Goal: Share content: Share content

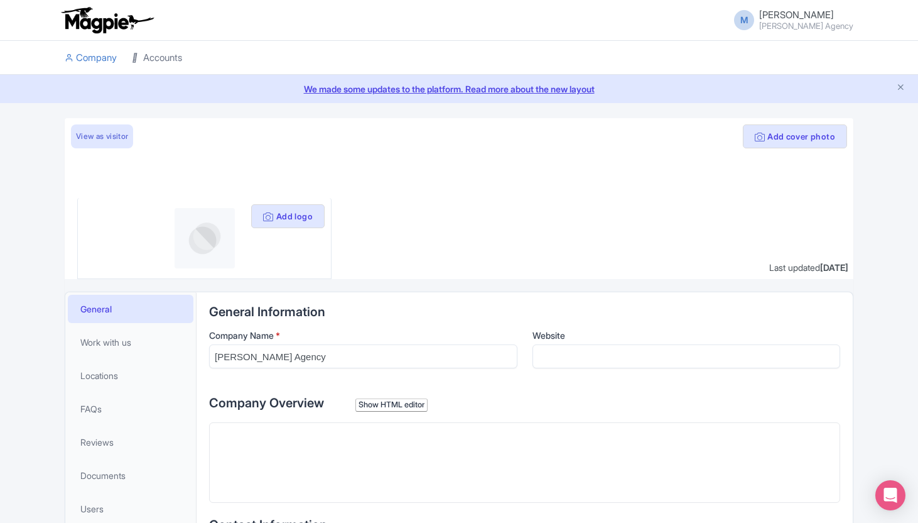
click at [156, 59] on link "Accounts" at bounding box center [157, 58] width 50 height 35
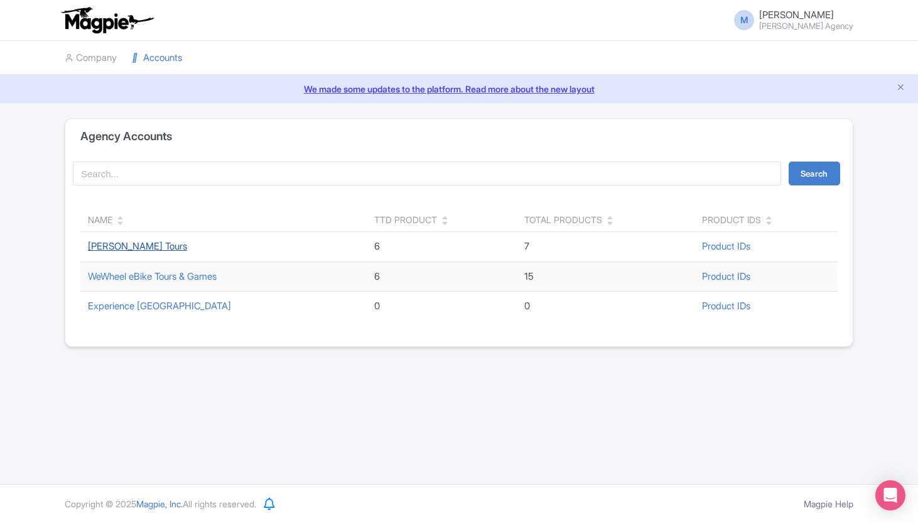
click at [107, 243] on link "[PERSON_NAME] Tours" at bounding box center [137, 246] width 99 height 12
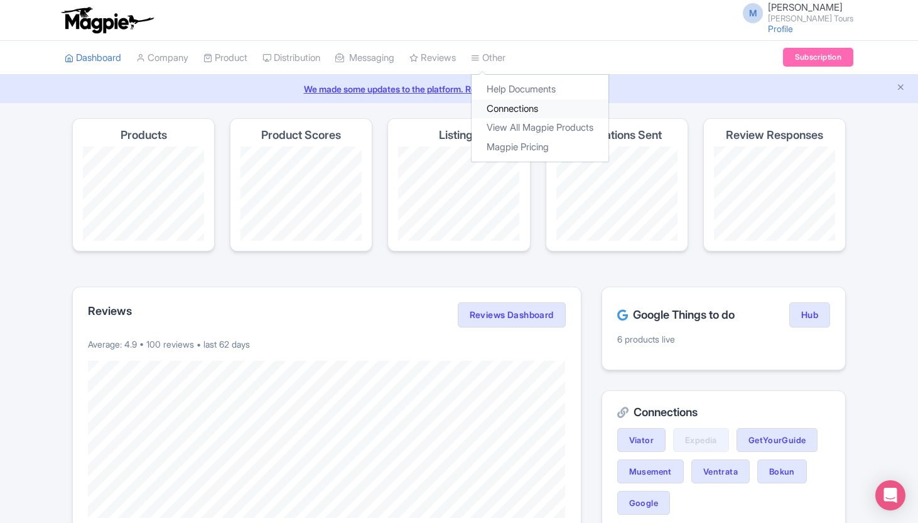
click at [519, 108] on link "Connections" at bounding box center [540, 108] width 137 height 19
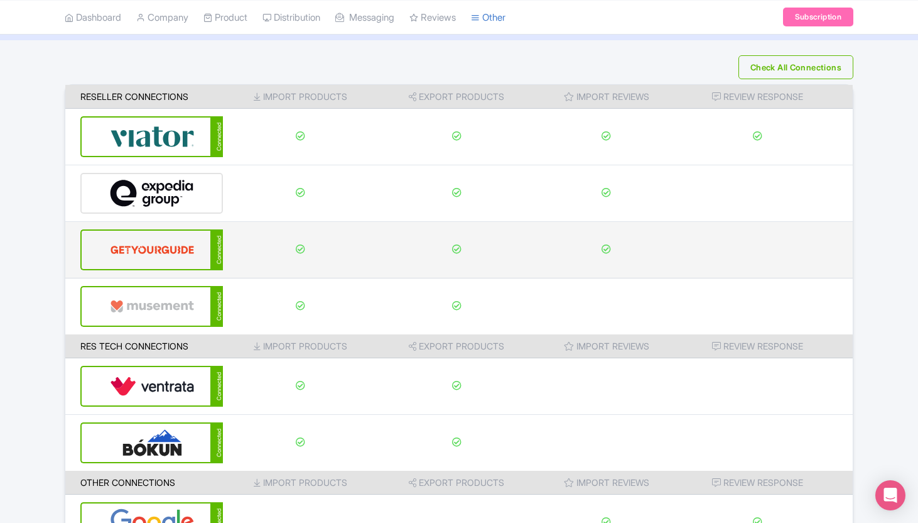
scroll to position [65, 0]
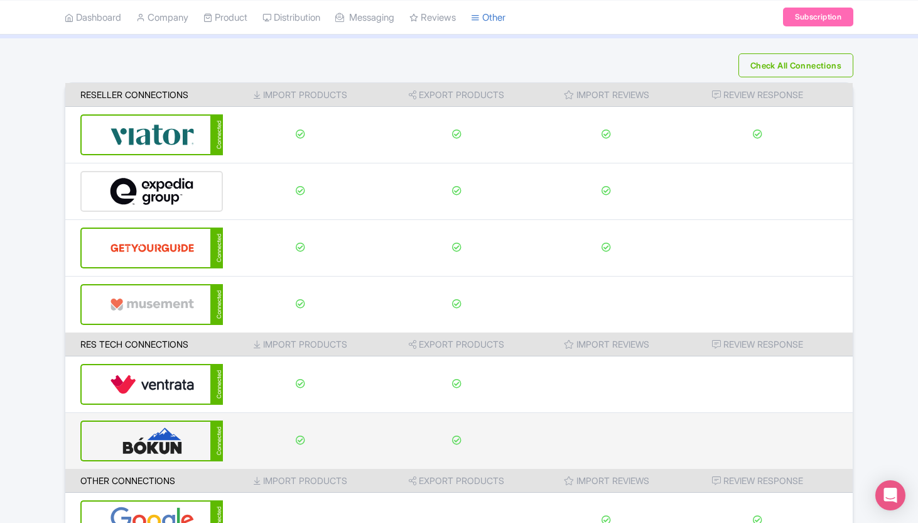
click at [136, 446] on img at bounding box center [152, 441] width 85 height 38
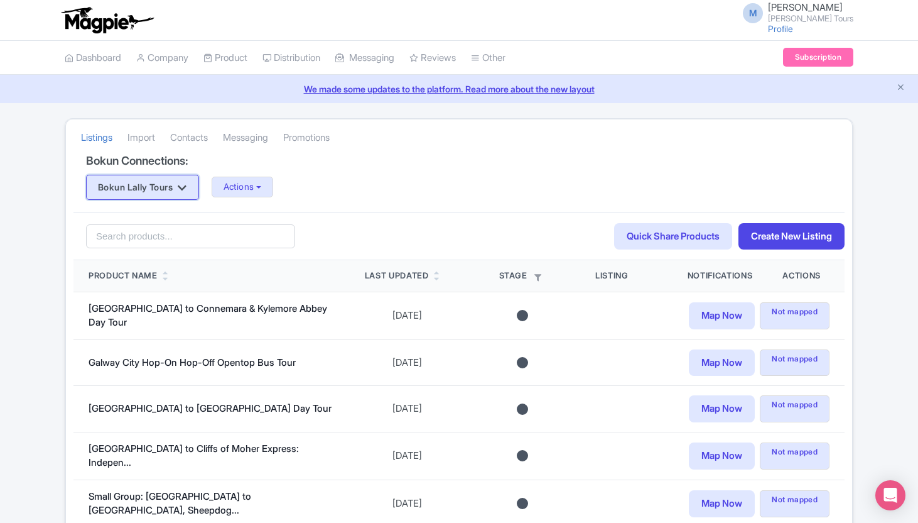
click at [193, 193] on button "Bokun Lally Tours" at bounding box center [142, 187] width 113 height 25
click at [233, 191] on button "Actions" at bounding box center [243, 187] width 62 height 21
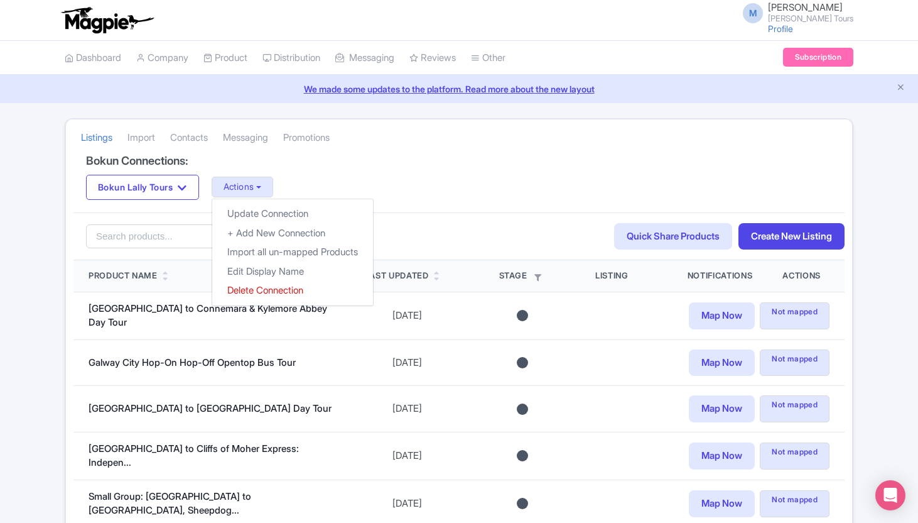
click at [401, 183] on div "Bokun Lally Tours Bokun Lally Tours Actions Update Connection + Add New Connect…" at bounding box center [459, 187] width 746 height 25
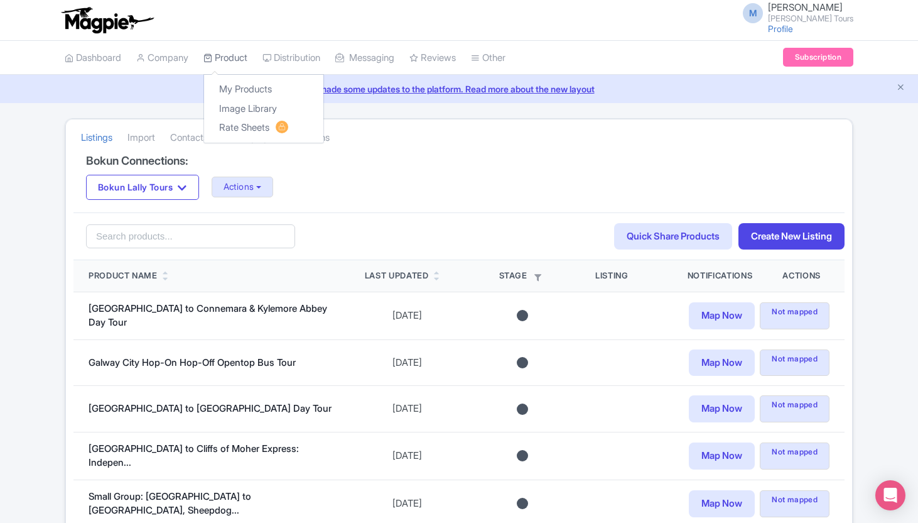
click at [219, 58] on link "Product" at bounding box center [226, 58] width 44 height 35
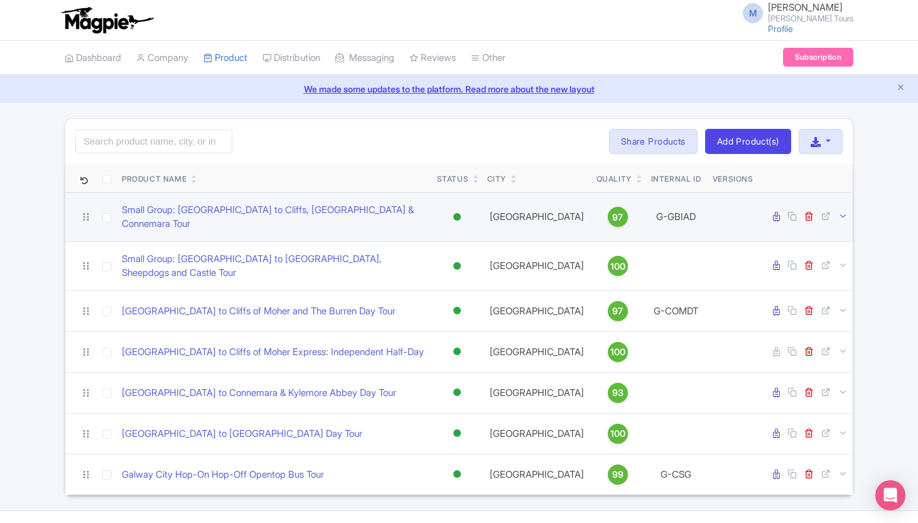
click at [844, 215] on icon at bounding box center [843, 215] width 9 height 9
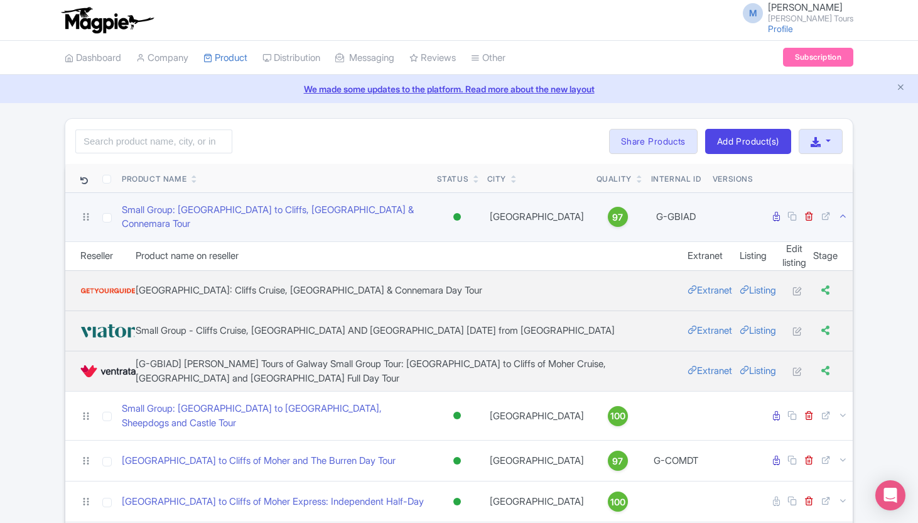
click at [844, 214] on icon at bounding box center [843, 215] width 9 height 9
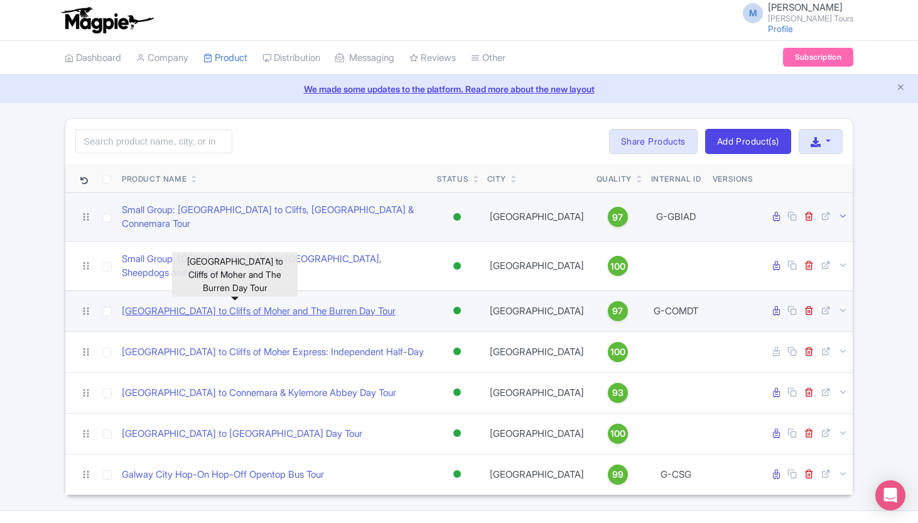
click at [260, 304] on link "[GEOGRAPHIC_DATA] to Cliffs of Moher and The Burren Day Tour" at bounding box center [259, 311] width 274 height 14
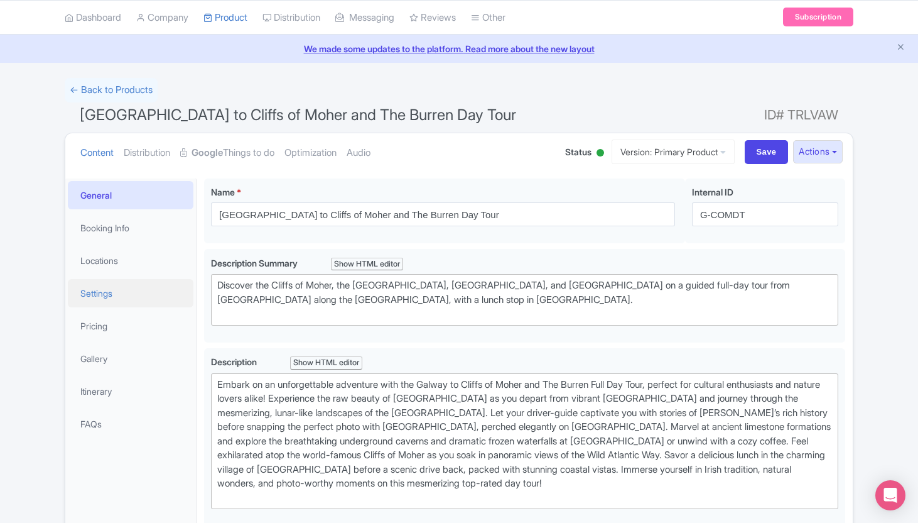
scroll to position [46, 0]
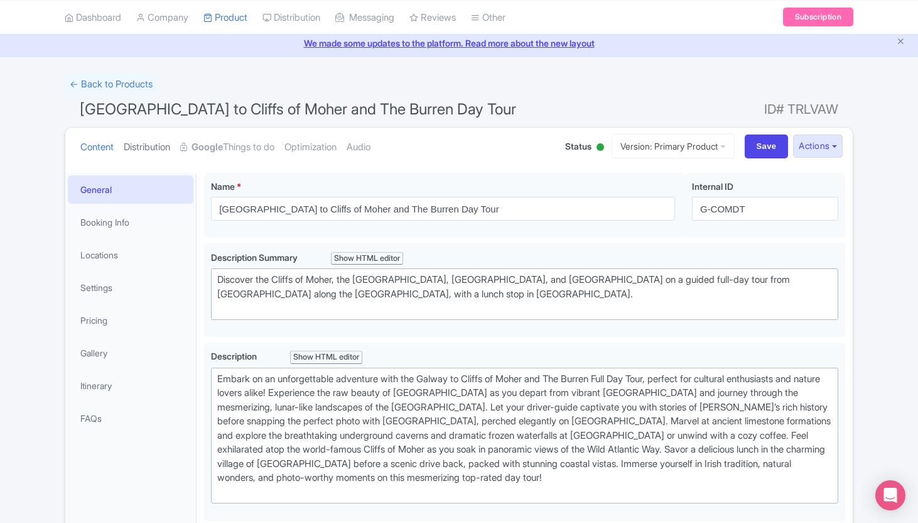
click at [148, 148] on link "Distribution" at bounding box center [147, 148] width 46 height 40
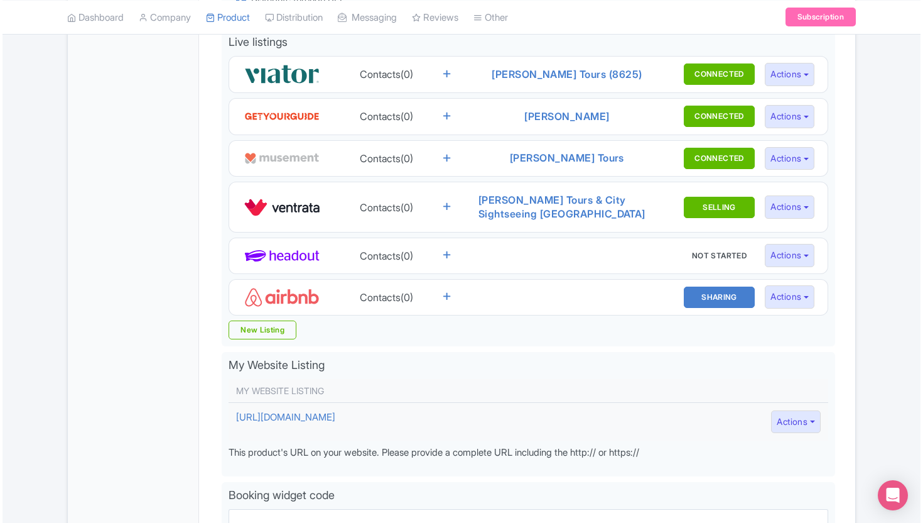
scroll to position [439, 0]
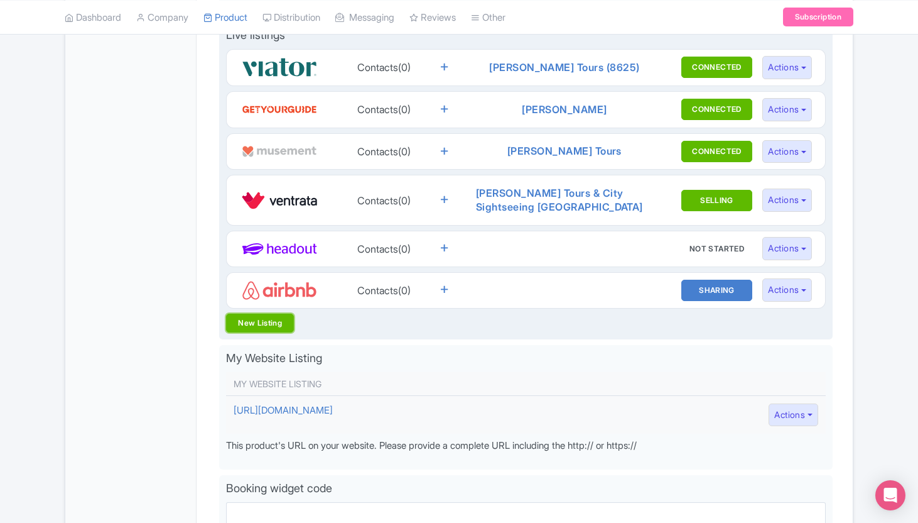
click at [254, 320] on link "New Listing" at bounding box center [260, 322] width 68 height 19
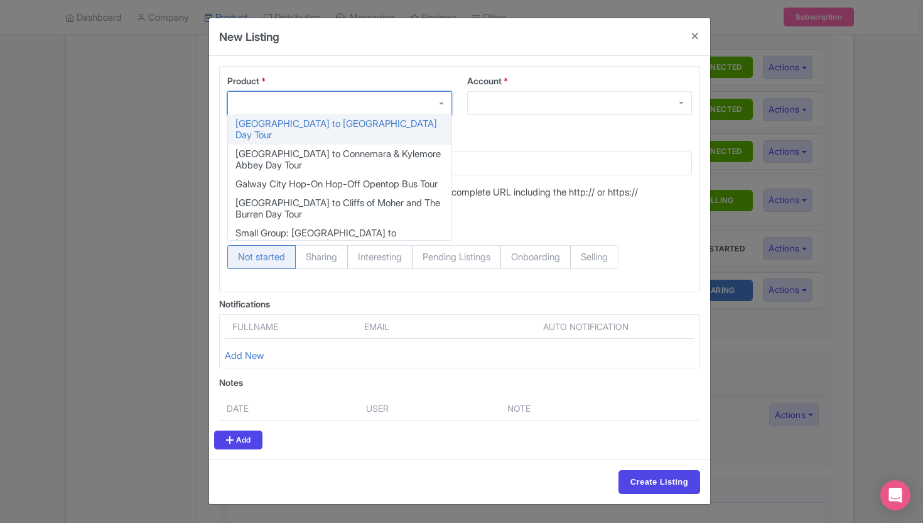
click at [293, 111] on div at bounding box center [339, 103] width 225 height 24
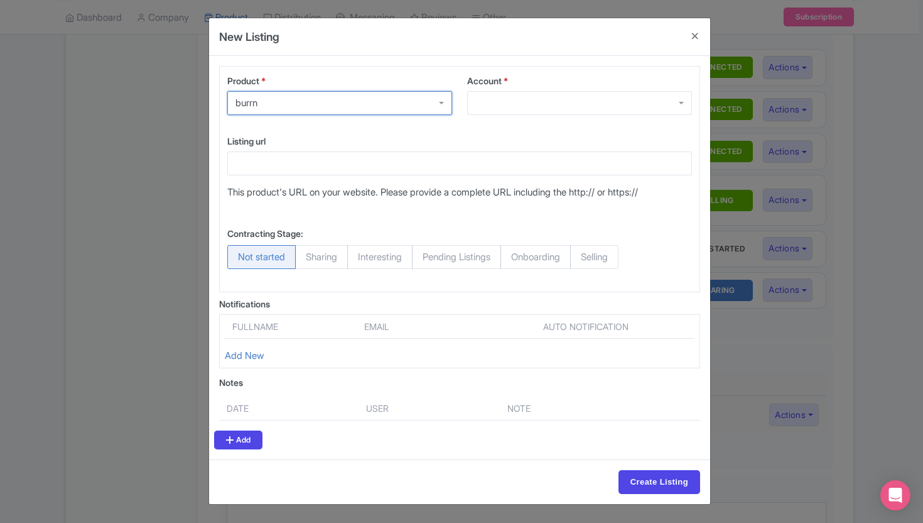
type input "burrn"
click at [619, 470] on input "Create Listing" at bounding box center [660, 482] width 82 height 24
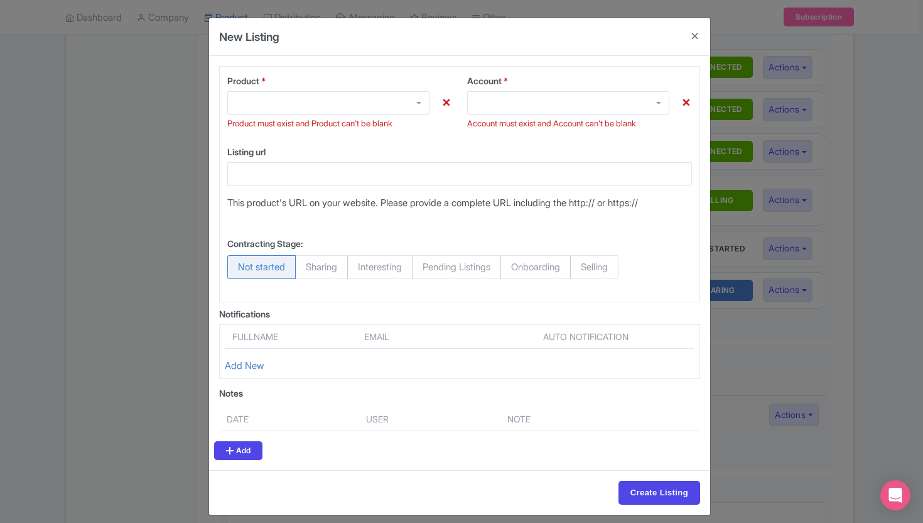
click at [310, 109] on div at bounding box center [328, 103] width 202 height 24
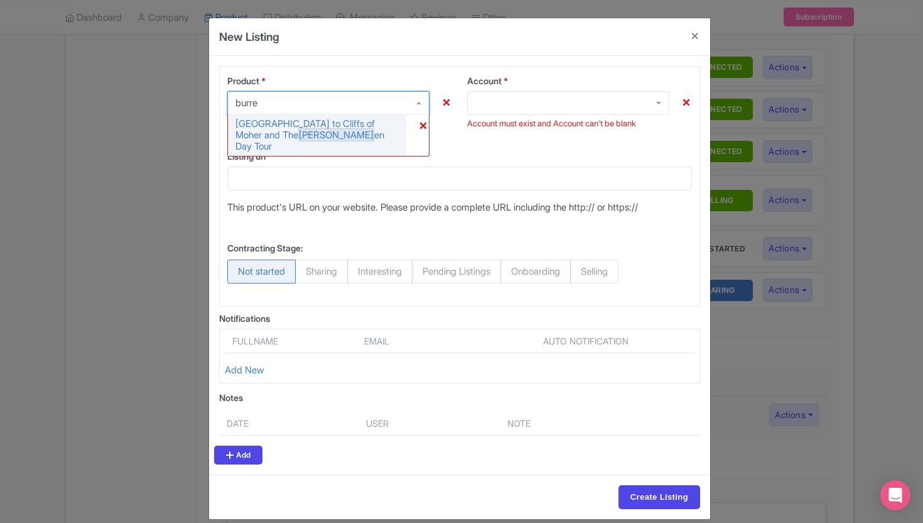
type input "burren"
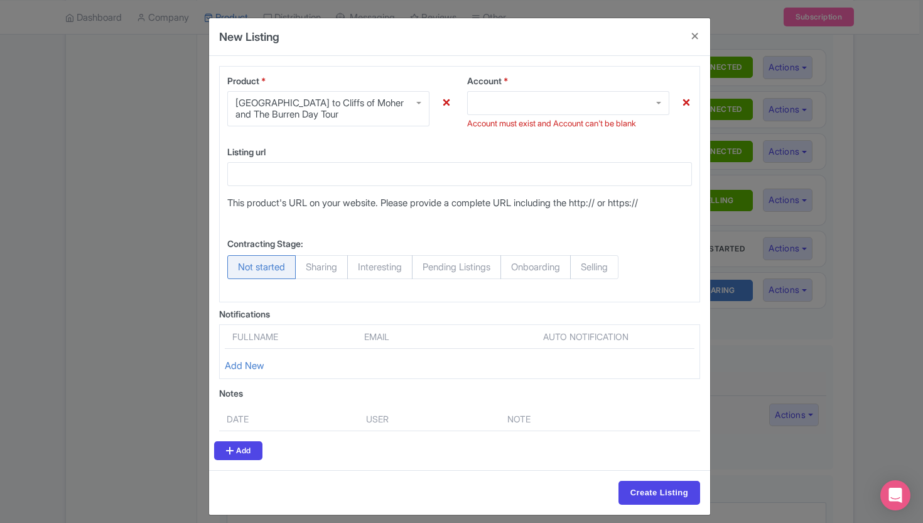
click at [503, 99] on div at bounding box center [568, 103] width 202 height 24
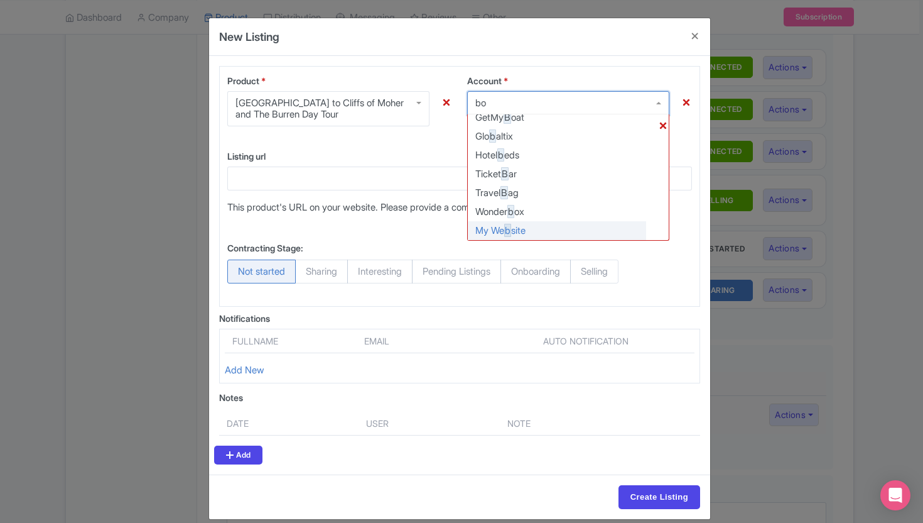
scroll to position [0, 0]
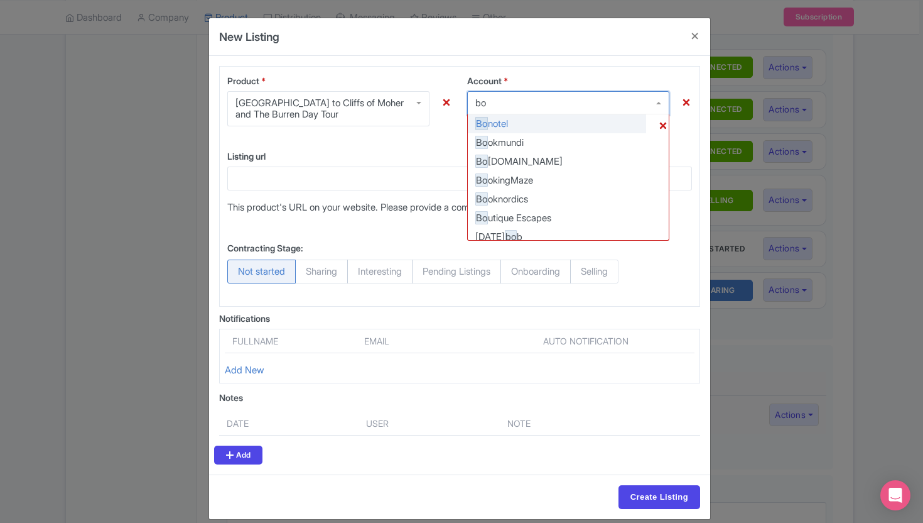
type input "b"
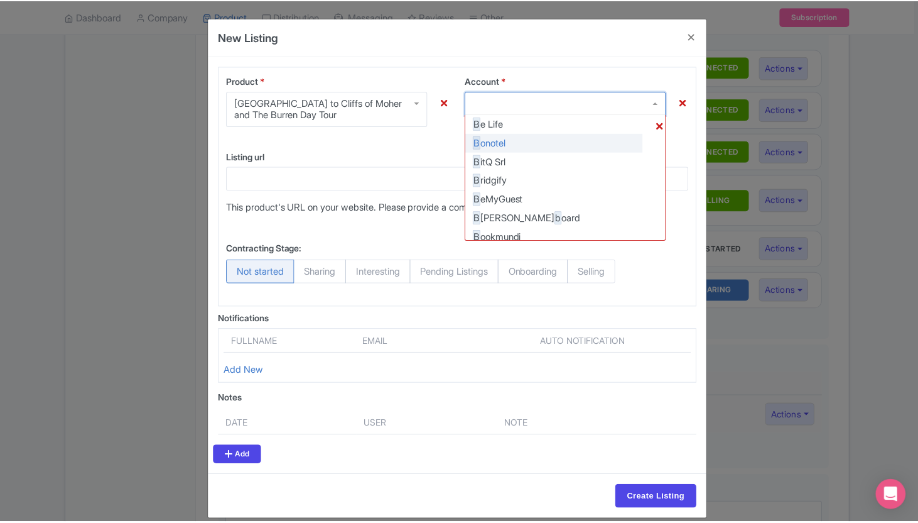
scroll to position [1299, 0]
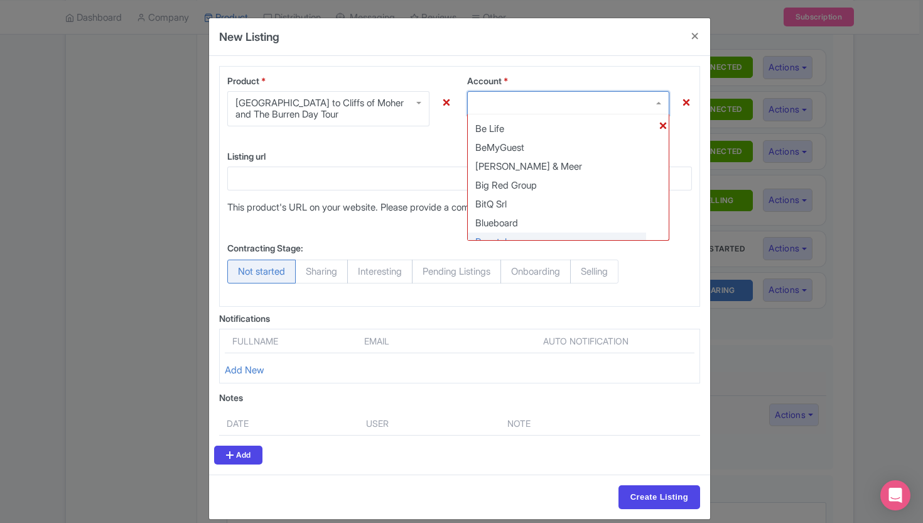
click at [460, 73] on div "Product * Galway to Cliffs of Moher and The Burren Day Tour Galway to Cliffs of…" at bounding box center [459, 186] width 481 height 241
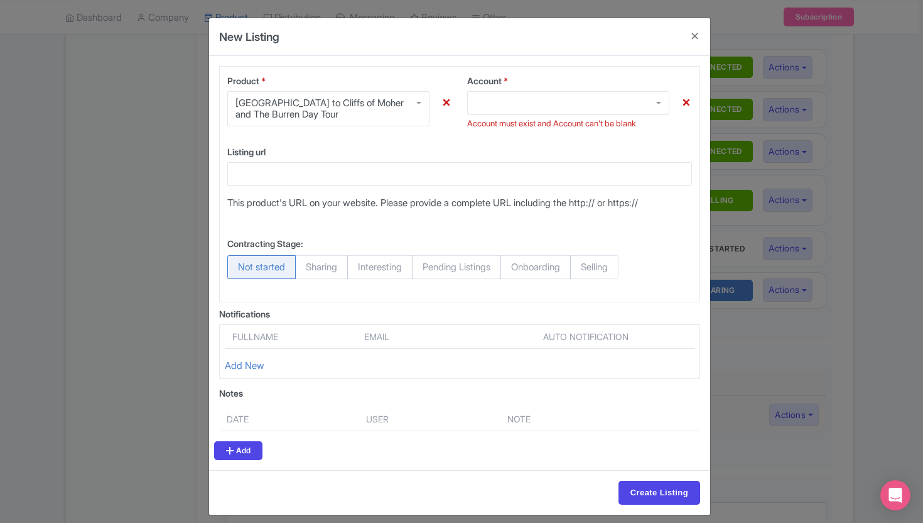
click at [440, 72] on div "Product * Galway to Cliffs of Moher and The Burren Day Tour Galway to Cliffs of…" at bounding box center [459, 184] width 481 height 236
click at [688, 37] on button "Close" at bounding box center [695, 36] width 30 height 36
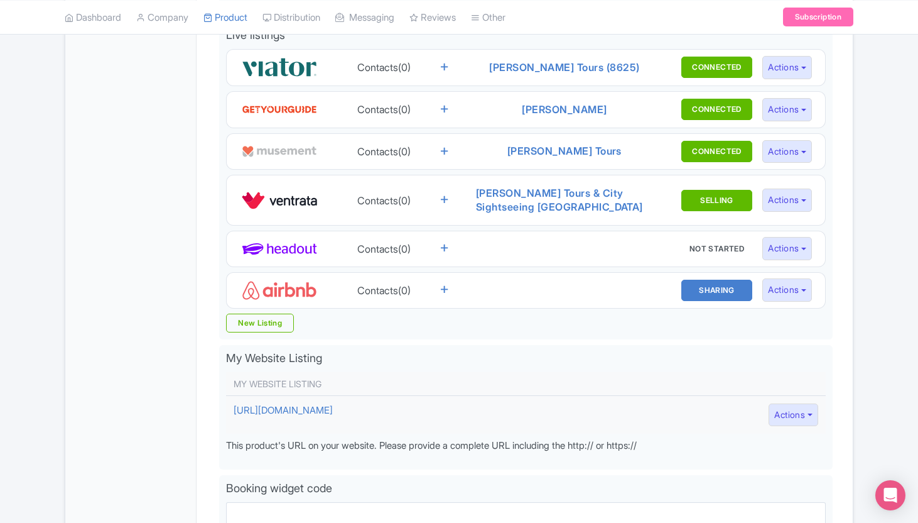
click at [113, 295] on div "Primary Product 7" at bounding box center [130, 195] width 131 height 830
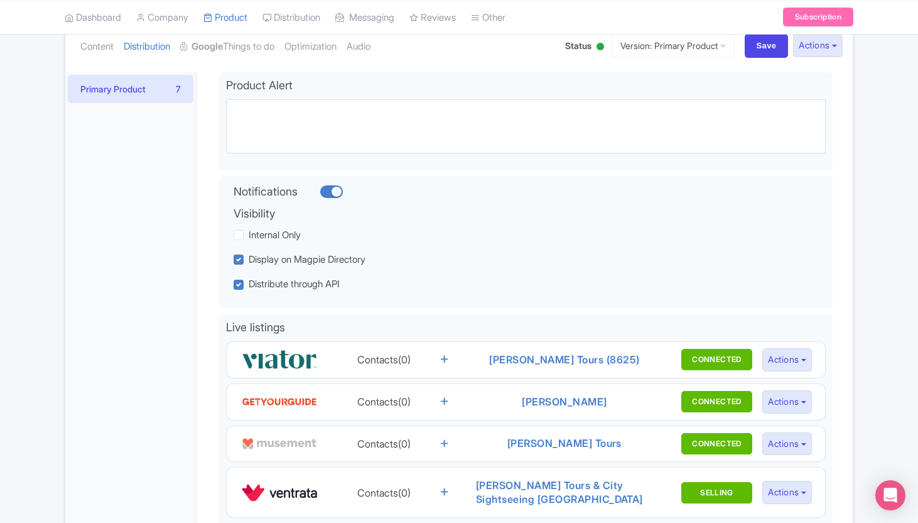
scroll to position [70, 0]
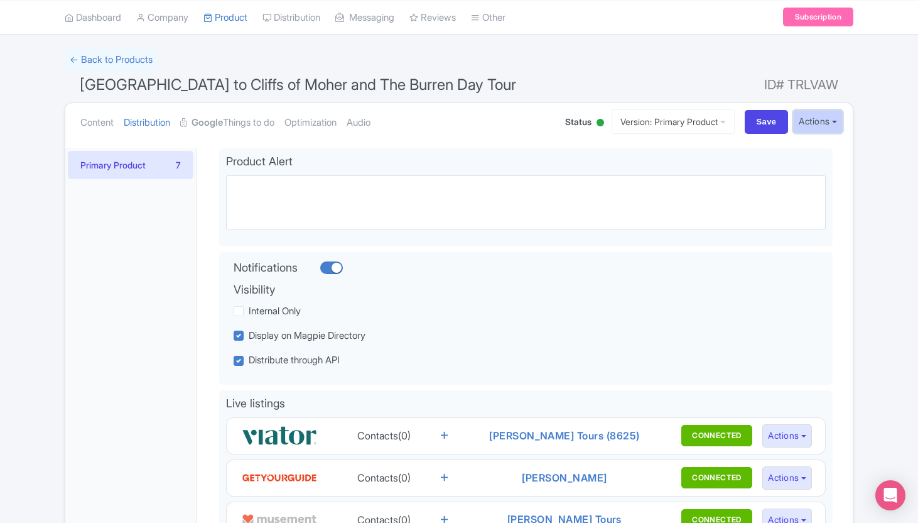
click at [815, 117] on button "Actions" at bounding box center [818, 121] width 50 height 23
click at [102, 115] on link "Content" at bounding box center [96, 123] width 33 height 40
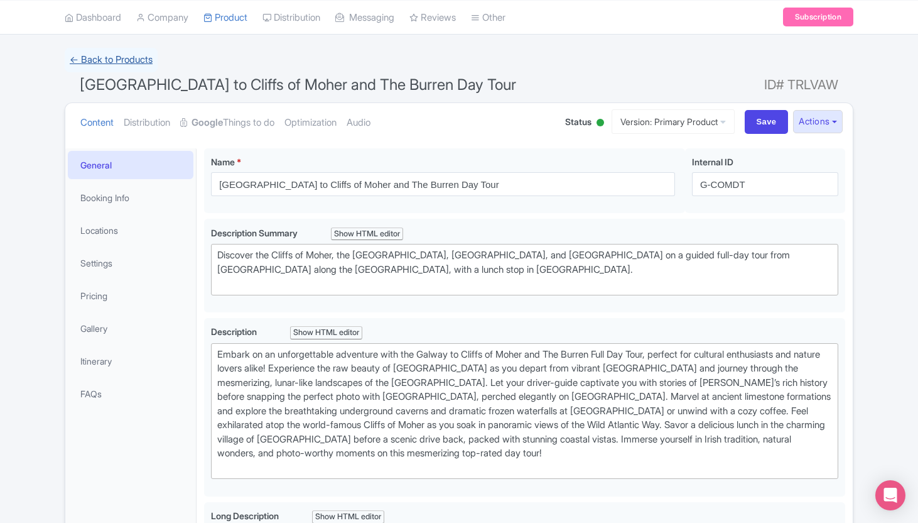
click at [117, 63] on link "← Back to Products" at bounding box center [111, 60] width 93 height 25
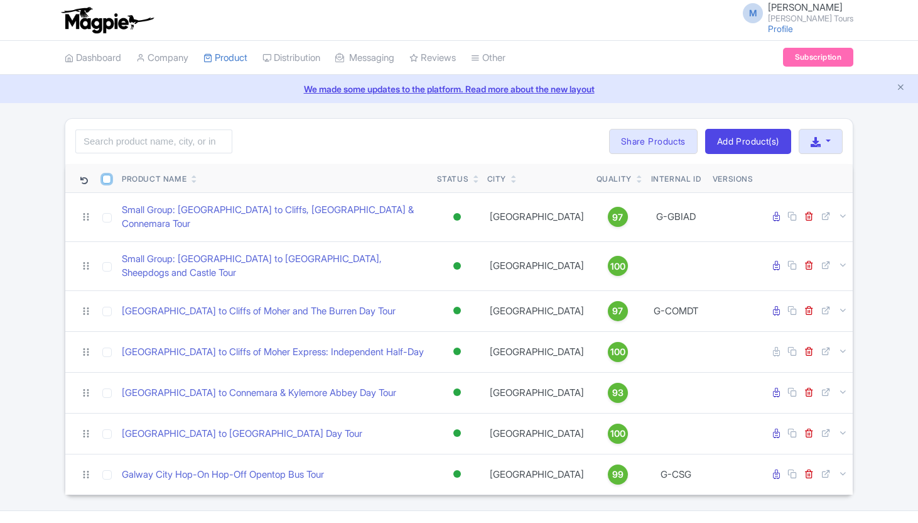
click at [107, 176] on input "checkbox" at bounding box center [106, 179] width 9 height 9
checkbox input "true"
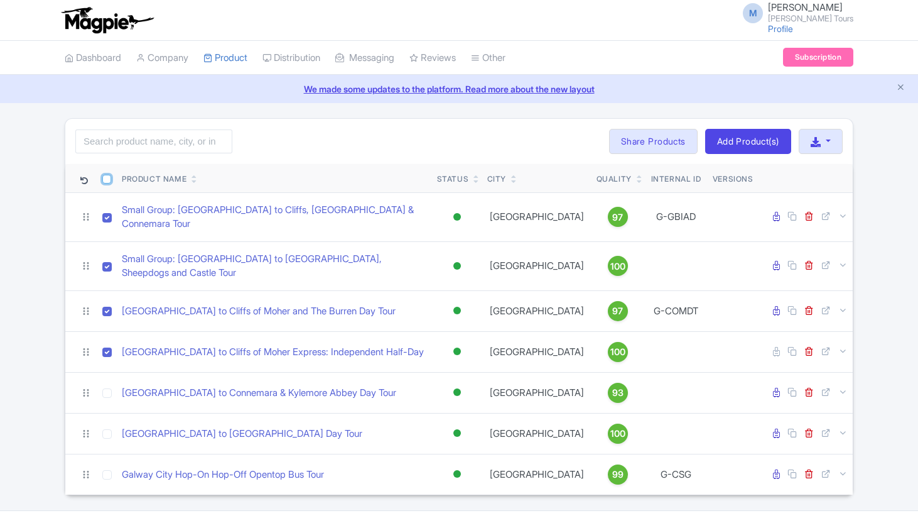
checkbox input "true"
click at [831, 134] on button "button" at bounding box center [821, 141] width 44 height 25
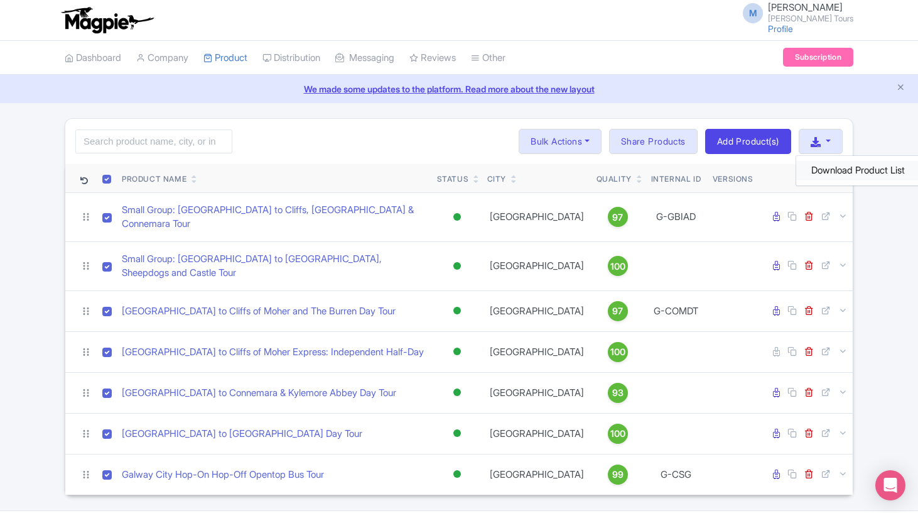
click at [838, 170] on link "Download Product List" at bounding box center [859, 170] width 124 height 19
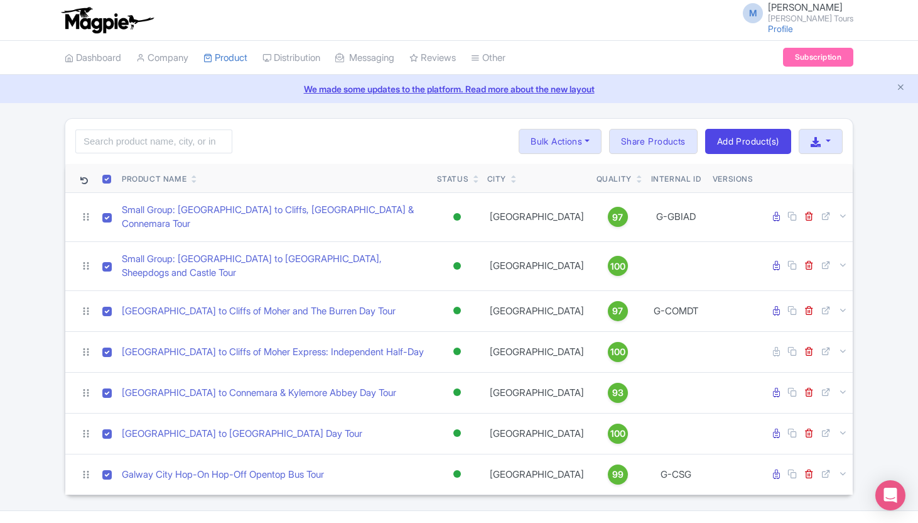
click at [41, 292] on div "Search Bulk Actions Delete Add to Collection Share Products Add to Collection C…" at bounding box center [459, 306] width 918 height 377
click at [287, 68] on link "Distribution" at bounding box center [292, 58] width 58 height 35
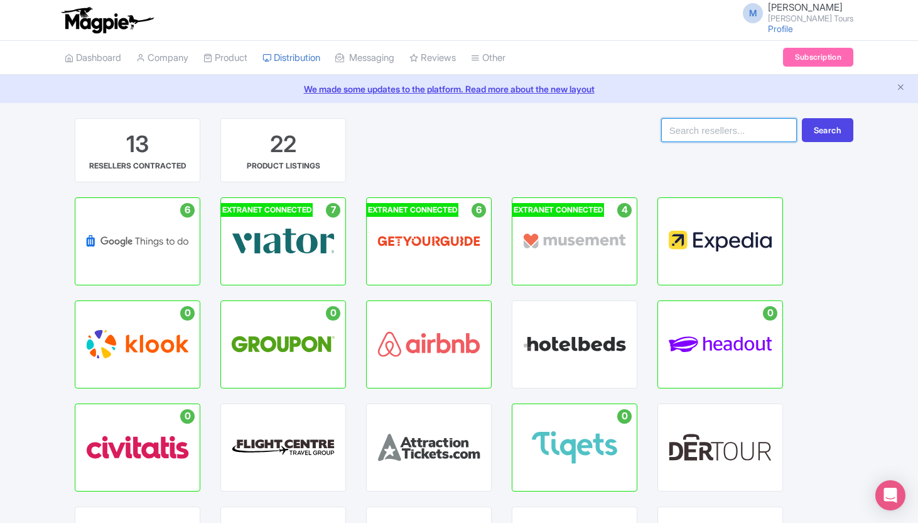
click at [719, 134] on input "search" at bounding box center [730, 130] width 136 height 24
type input "bok"
click at [802, 118] on button "Search" at bounding box center [828, 130] width 52 height 24
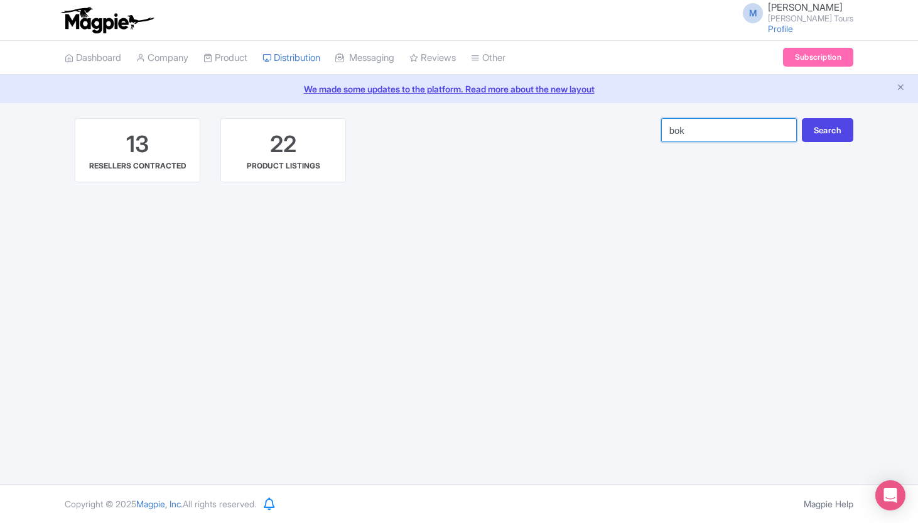
click at [734, 129] on input "bok" at bounding box center [730, 130] width 136 height 24
type input "bokun"
click at [802, 118] on button "Search" at bounding box center [828, 130] width 52 height 24
click at [837, 129] on button "Search" at bounding box center [828, 130] width 52 height 24
click at [687, 133] on input "bokun" at bounding box center [730, 130] width 136 height 24
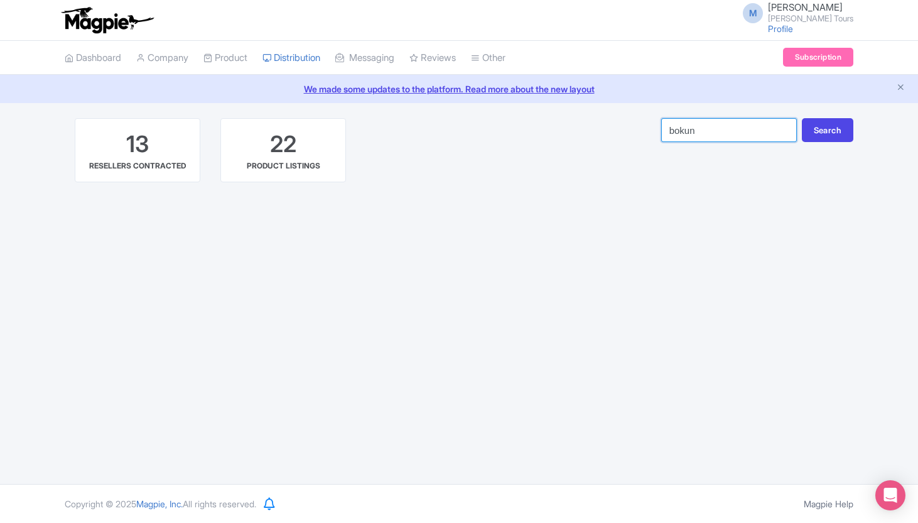
click at [687, 133] on input "bokun" at bounding box center [730, 130] width 136 height 24
click at [448, 114] on div "M Mairtin Lally Lally Tours Profile Users Settings Sign out Dashboard Company P…" at bounding box center [459, 242] width 918 height 484
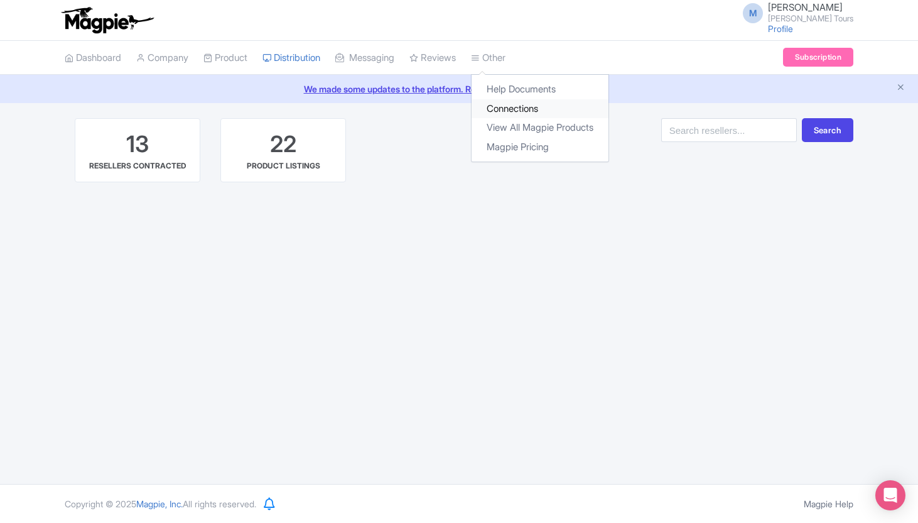
click at [500, 101] on link "Connections" at bounding box center [540, 108] width 137 height 19
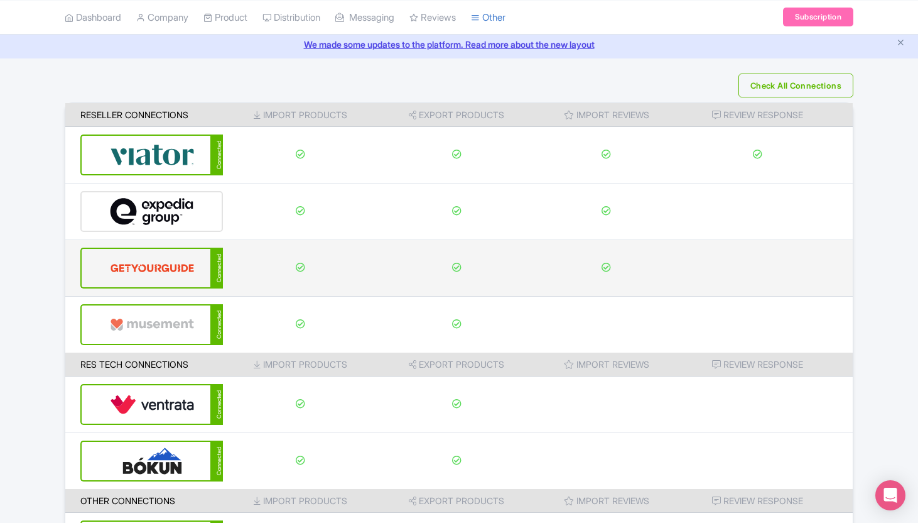
scroll to position [145, 0]
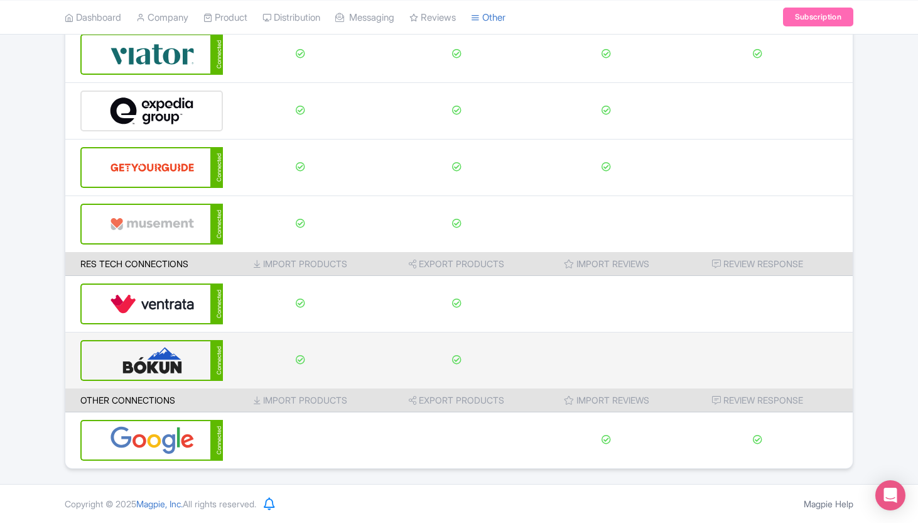
click at [160, 357] on img at bounding box center [152, 360] width 85 height 38
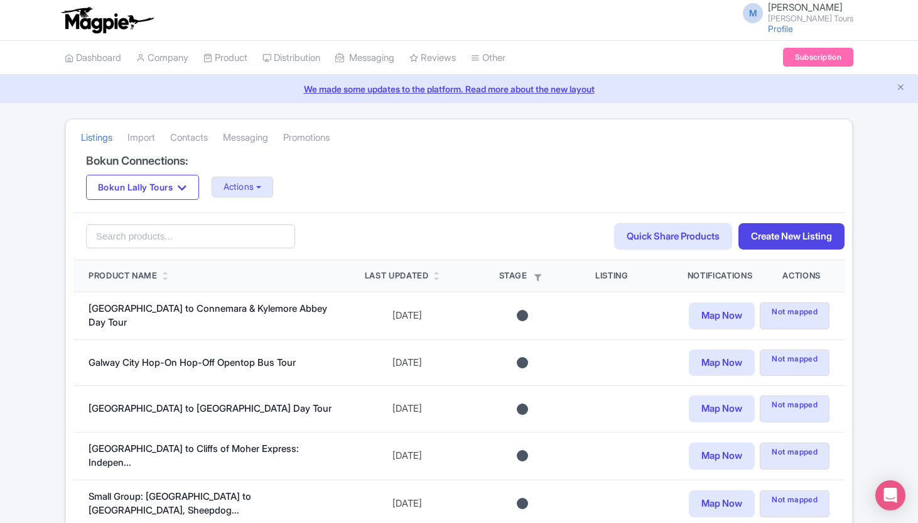
click at [66, 295] on div "Bokun Connections: Bokun Lally Tours Bokun Lally Tours Actions Update Connectio…" at bounding box center [459, 398] width 787 height 486
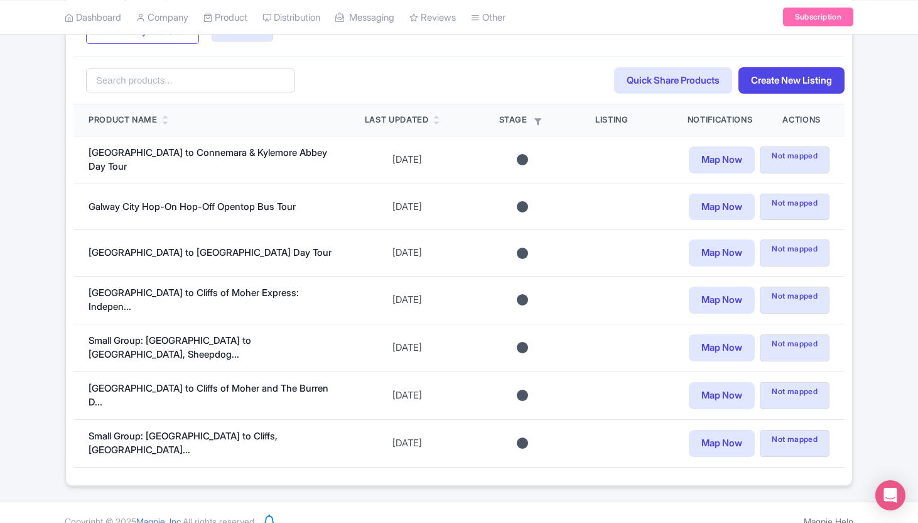
scroll to position [165, 0]
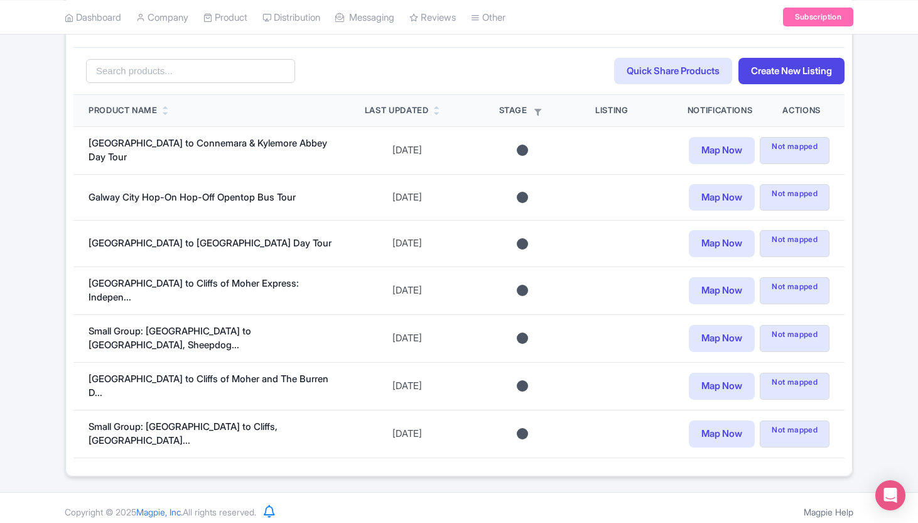
click at [878, 113] on div "Listings [GEOGRAPHIC_DATA] Contacts Messaging Promotions Bokun Connections: Bok…" at bounding box center [459, 215] width 918 height 524
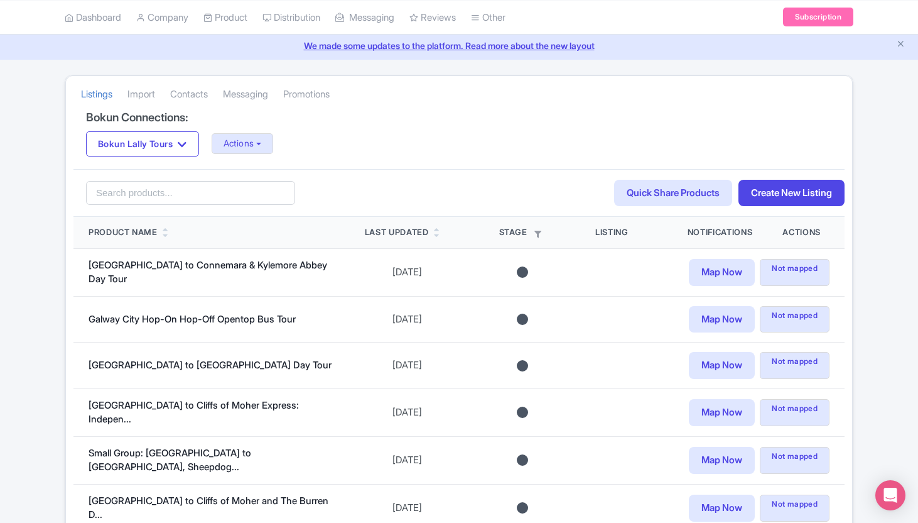
scroll to position [0, 0]
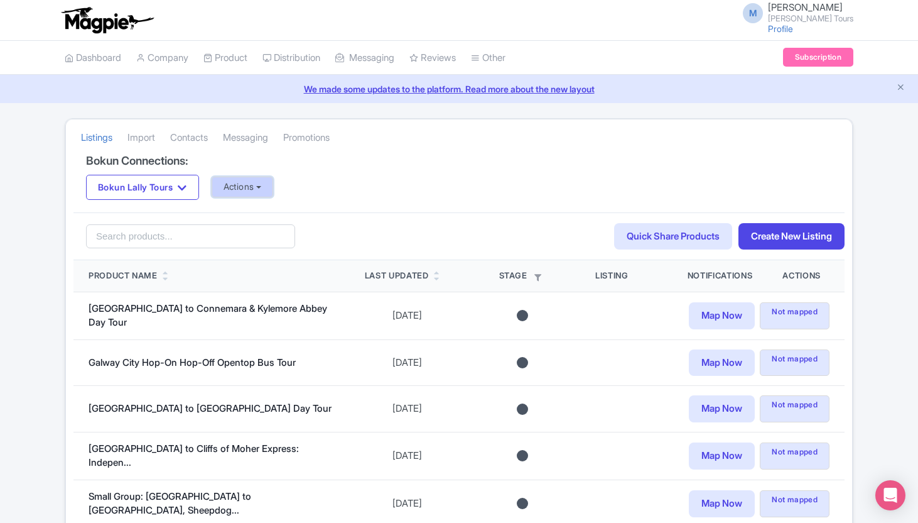
click at [242, 185] on button "Actions" at bounding box center [243, 187] width 62 height 21
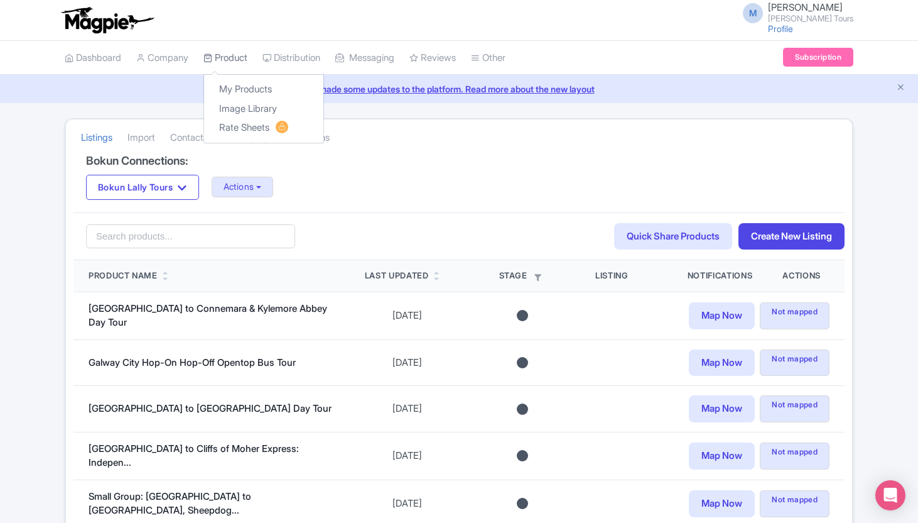
click at [236, 59] on link "Product" at bounding box center [226, 58] width 44 height 35
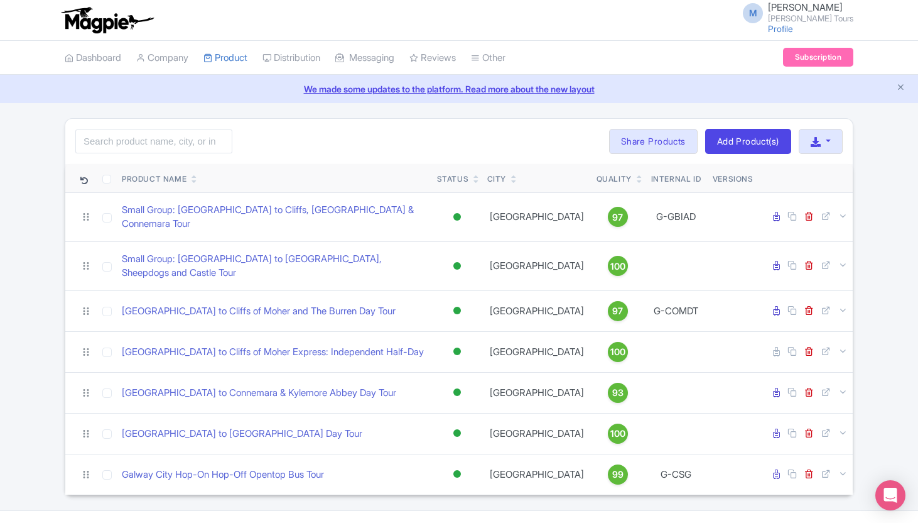
click at [795, 134] on div "Bulk Actions Delete Add to Collection Share Products Add to Collection Collecti…" at bounding box center [726, 141] width 234 height 25
click at [807, 134] on button "button" at bounding box center [821, 141] width 44 height 25
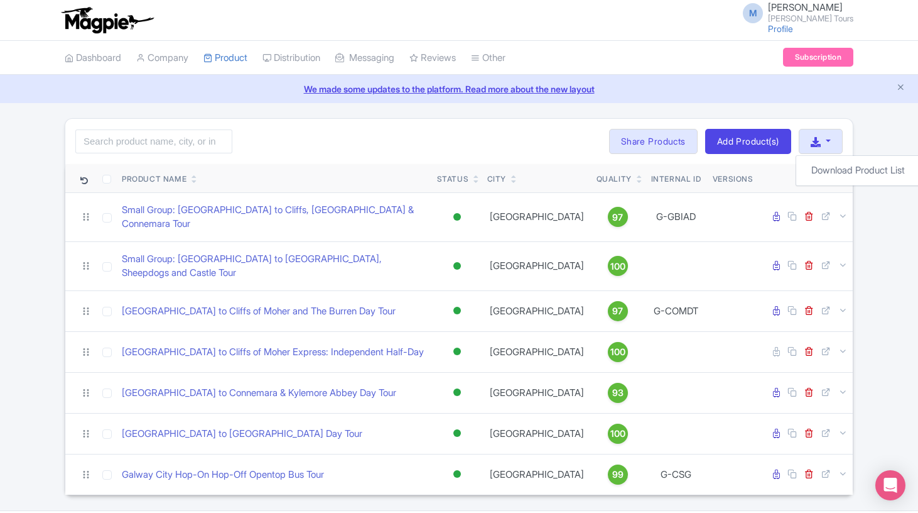
click at [869, 127] on div "Search Bulk Actions Delete Add to Collection Share Products Add to Collection C…" at bounding box center [459, 306] width 918 height 377
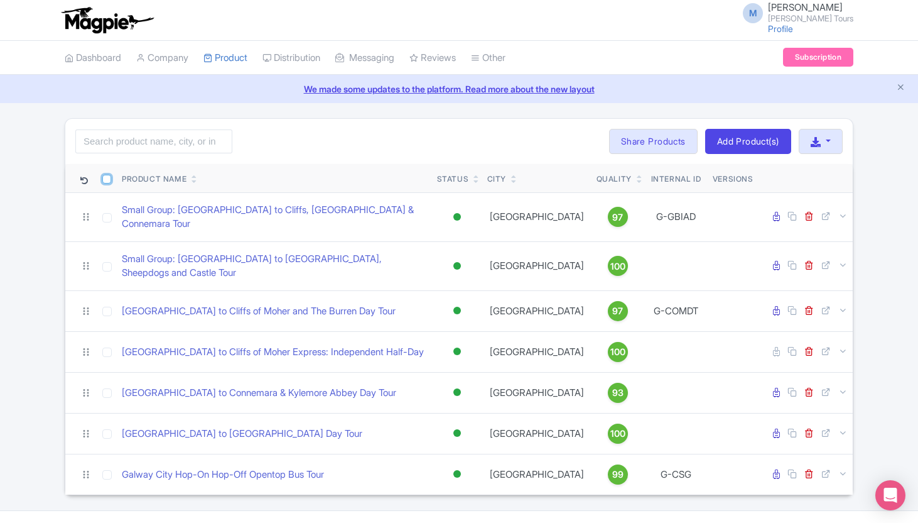
click at [107, 178] on input "checkbox" at bounding box center [106, 179] width 9 height 9
checkbox input "true"
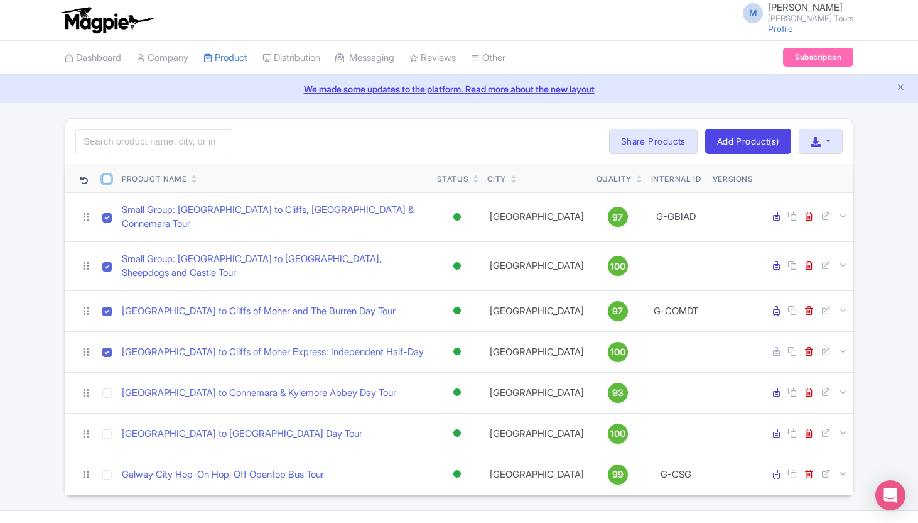
checkbox input "true"
click at [519, 129] on button "Bulk Actions" at bounding box center [560, 141] width 83 height 25
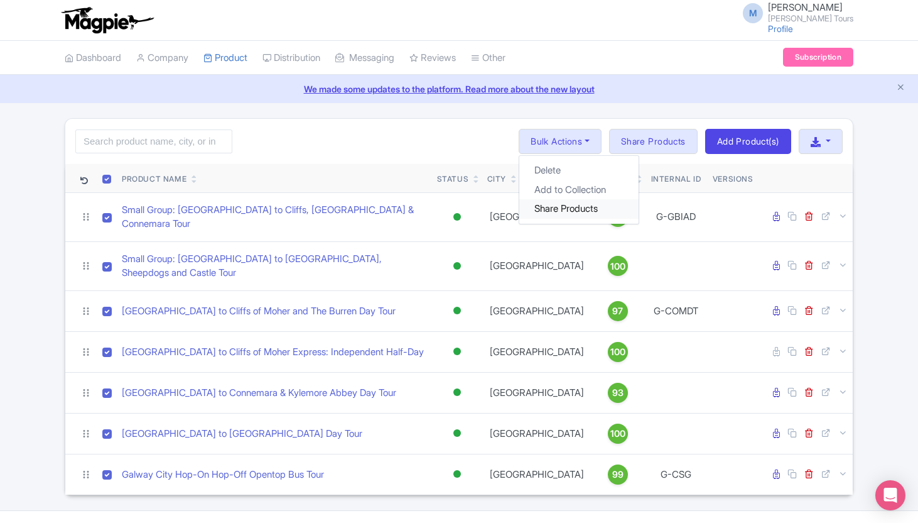
click at [545, 210] on link "Share Products" at bounding box center [579, 208] width 119 height 19
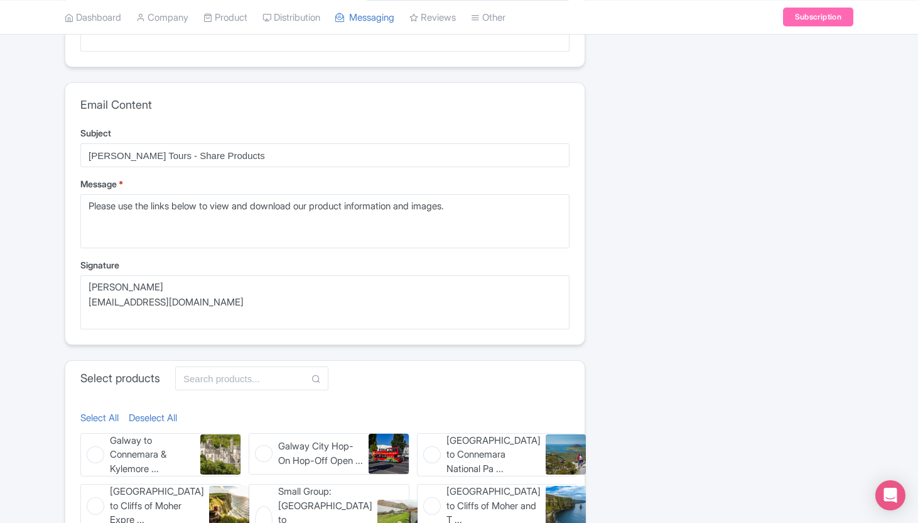
scroll to position [383, 0]
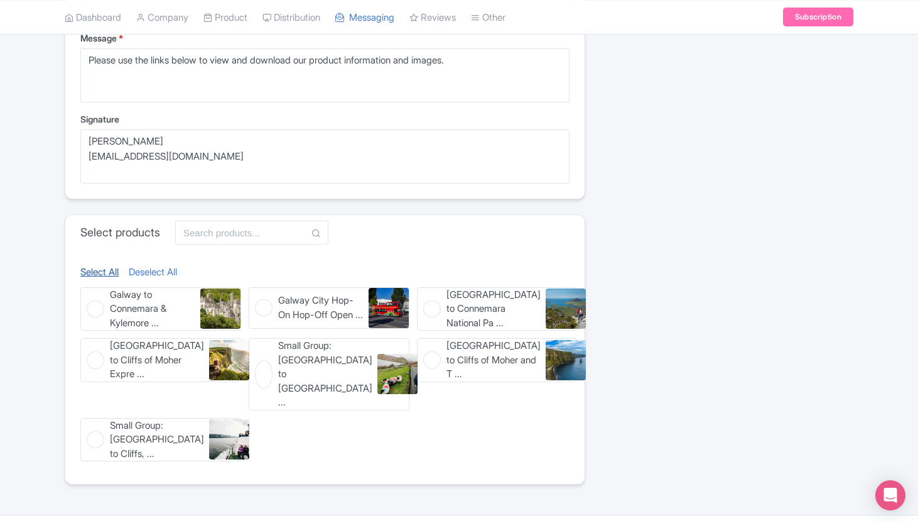
click at [107, 275] on link "Select All" at bounding box center [99, 272] width 38 height 14
checkbox input "true"
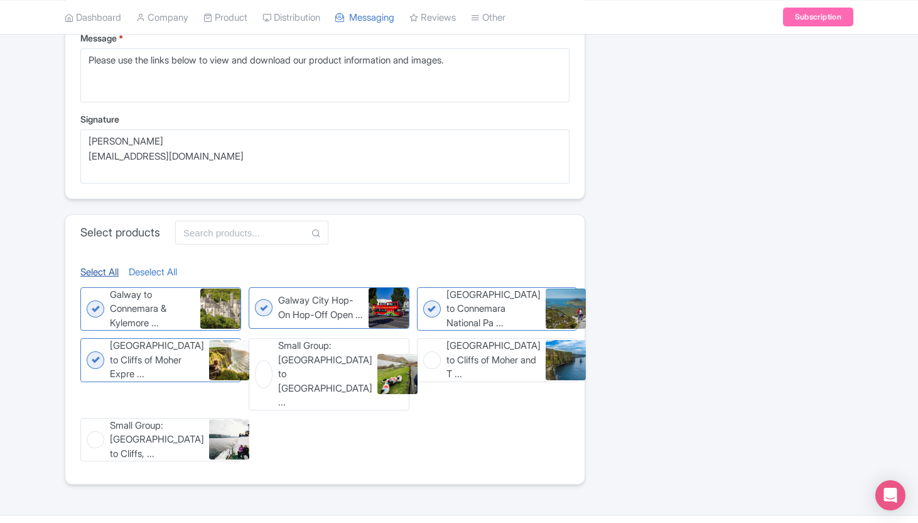
checkbox input "true"
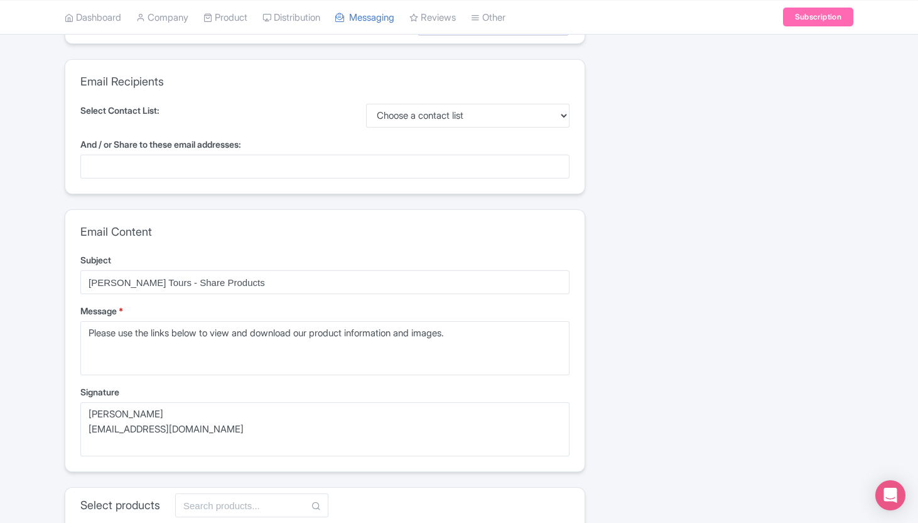
scroll to position [62, 0]
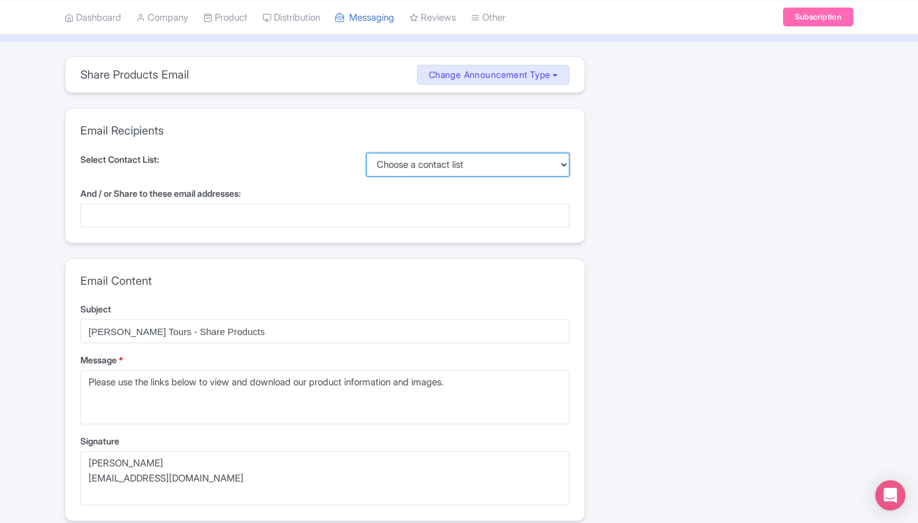
click at [396, 153] on select "Choose a contact list Ventrata" at bounding box center [468, 165] width 204 height 24
click at [149, 227] on div "Email Recipients Select Contact List: Choose a contact list Ventrata And / or S…" at bounding box center [325, 176] width 520 height 134
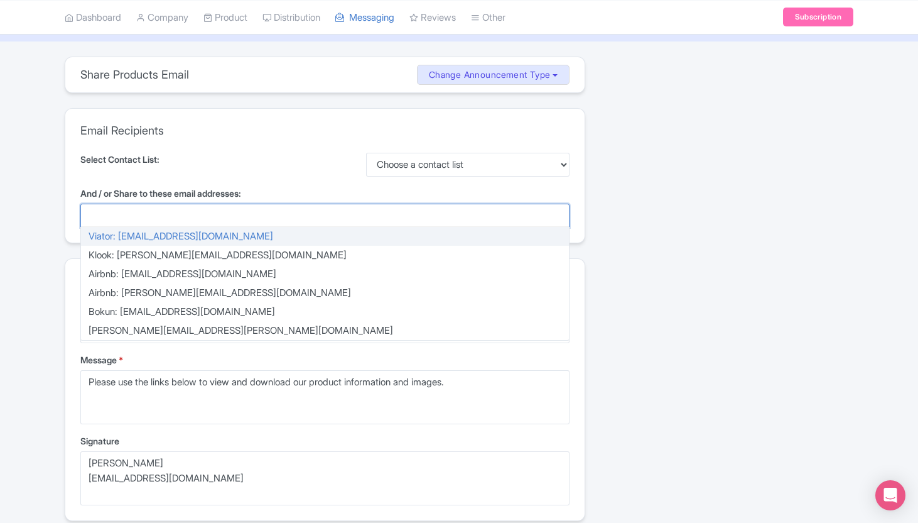
click at [137, 218] on div at bounding box center [324, 216] width 489 height 24
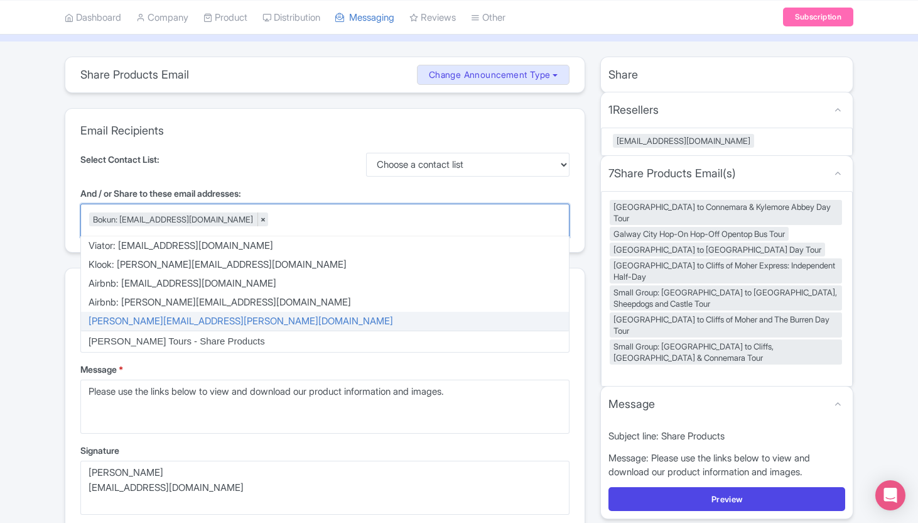
click at [58, 209] on div "Share Products Email Change Announcement Type Share Products Product Update Ser…" at bounding box center [325, 444] width 536 height 774
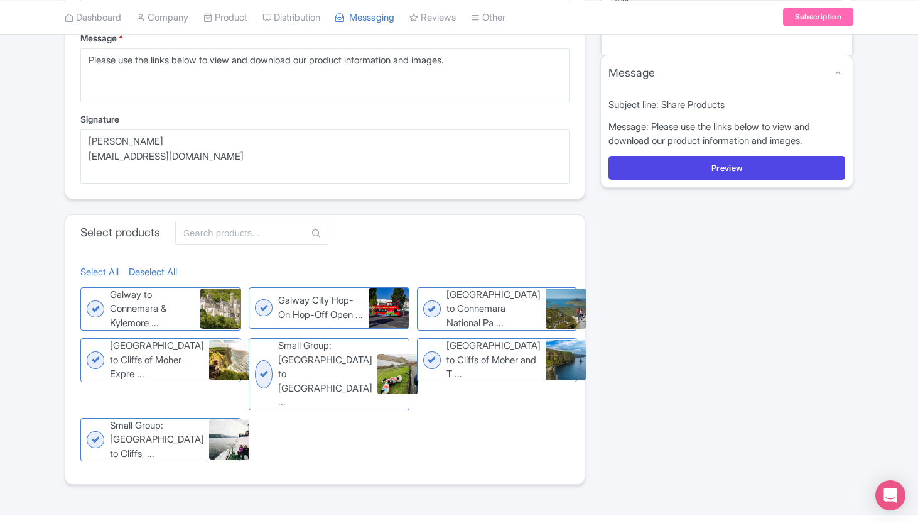
scroll to position [0, 0]
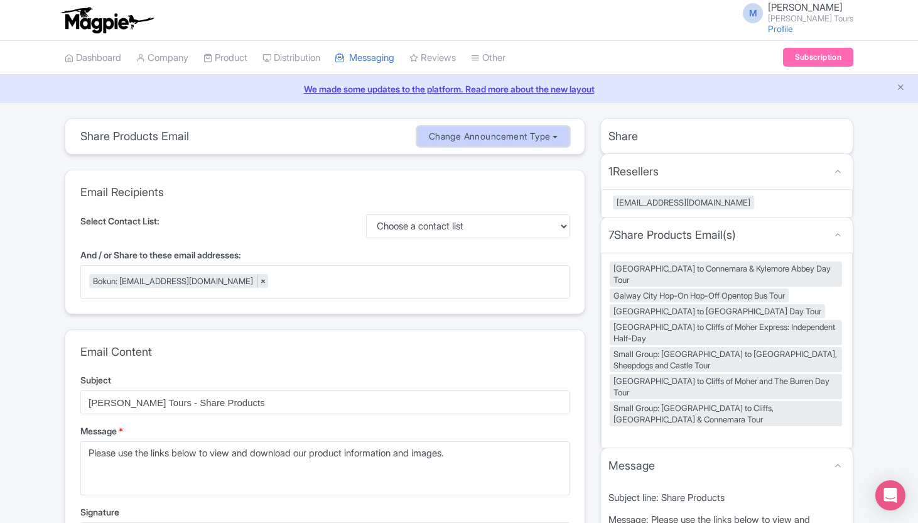
click at [484, 136] on button "Change Announcement Type" at bounding box center [493, 136] width 153 height 21
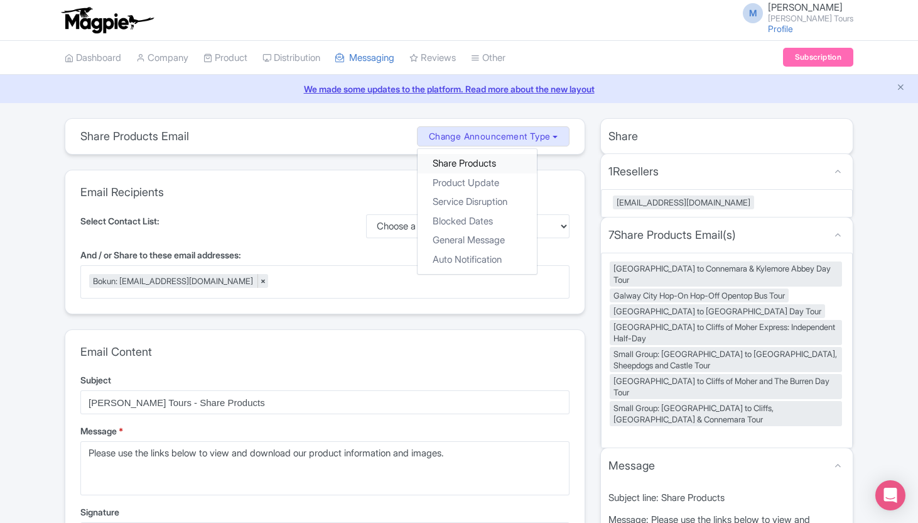
click at [467, 167] on link "Share Products" at bounding box center [477, 163] width 119 height 19
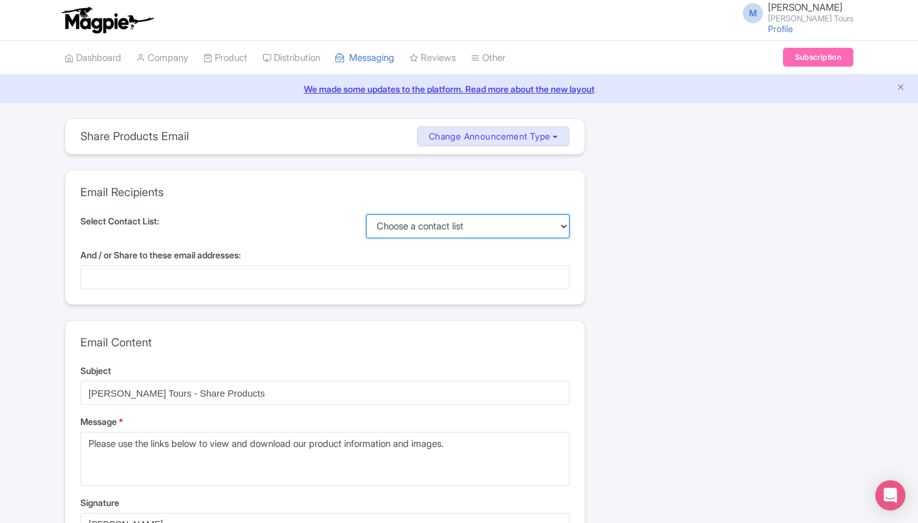
click at [439, 225] on select "Choose a contact list Ventrata" at bounding box center [468, 226] width 204 height 24
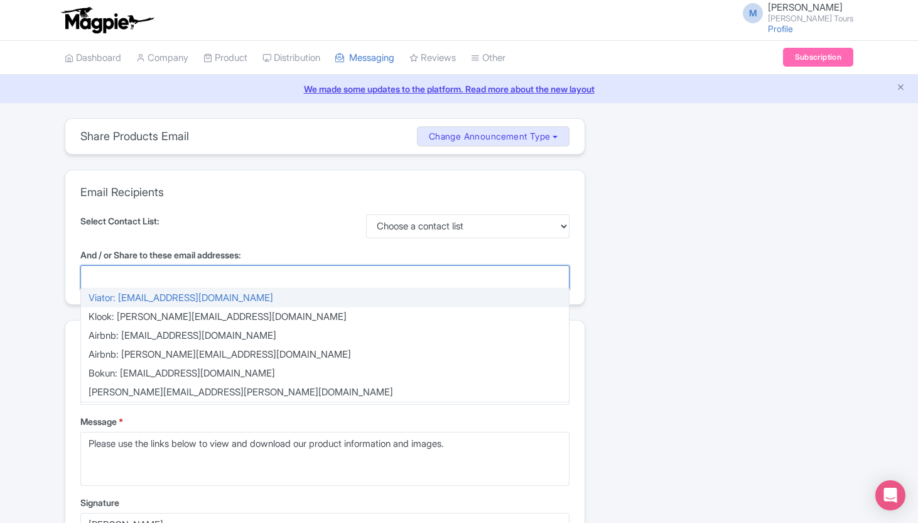
click at [166, 278] on div at bounding box center [324, 277] width 489 height 24
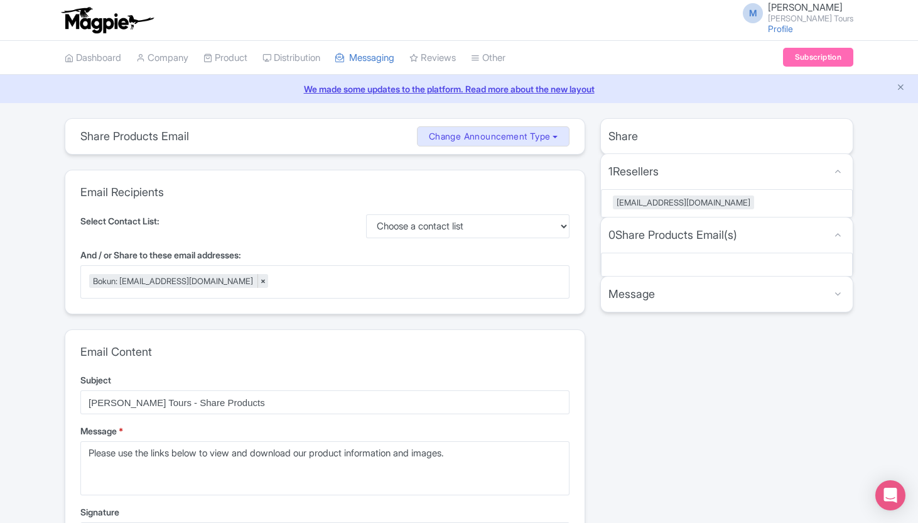
click at [49, 303] on div "share_products Share Products Email Change Announcement Type Share Products Pro…" at bounding box center [459, 504] width 918 height 772
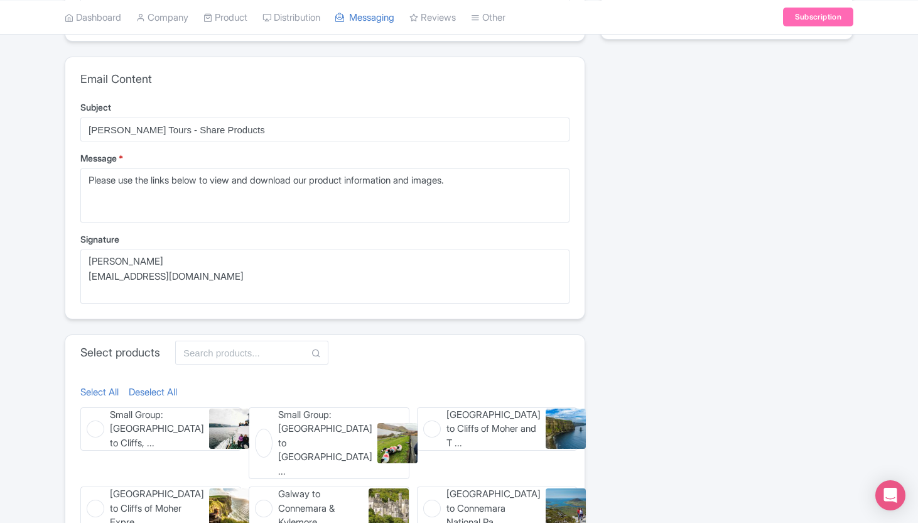
scroll to position [395, 0]
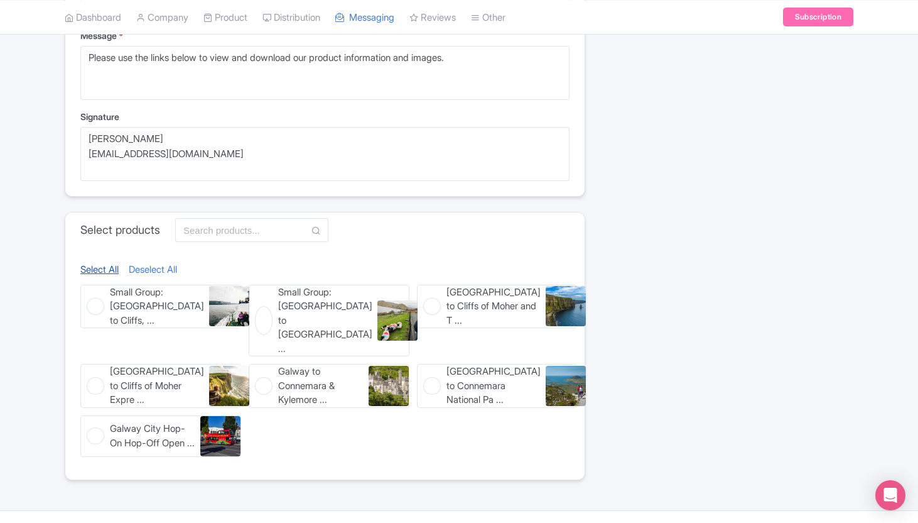
click at [111, 269] on link "Select All" at bounding box center [99, 270] width 38 height 14
checkbox input "true"
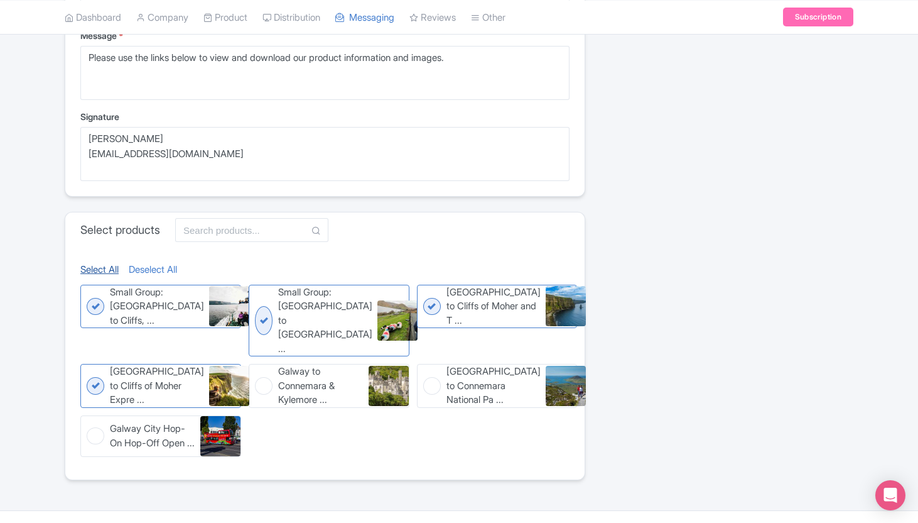
checkbox input "true"
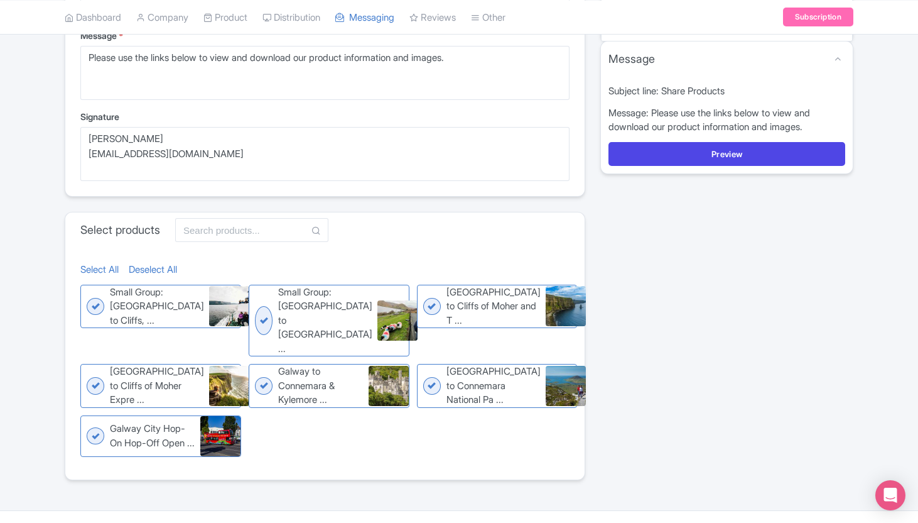
click at [751, 131] on div "Subject line: Share Products Message: Please use the links below to view and do…" at bounding box center [727, 125] width 252 height 97
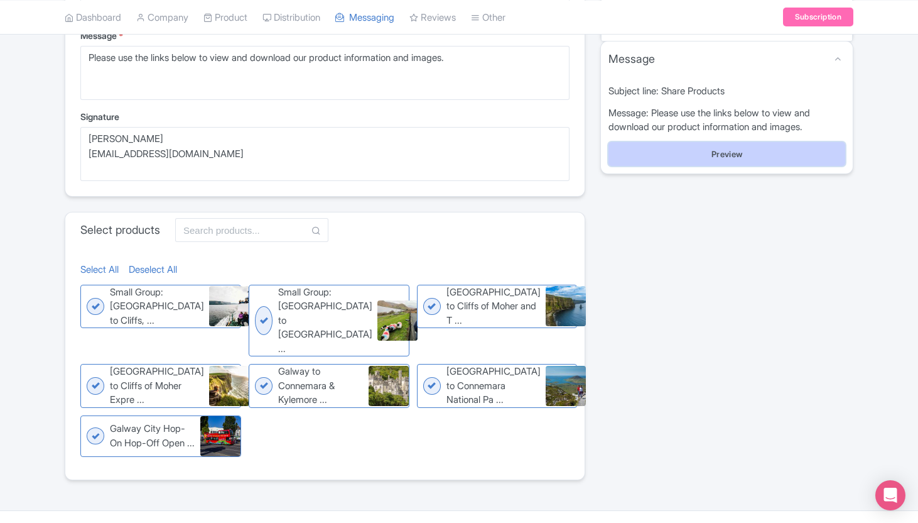
click at [751, 142] on button "Preview" at bounding box center [727, 154] width 237 height 24
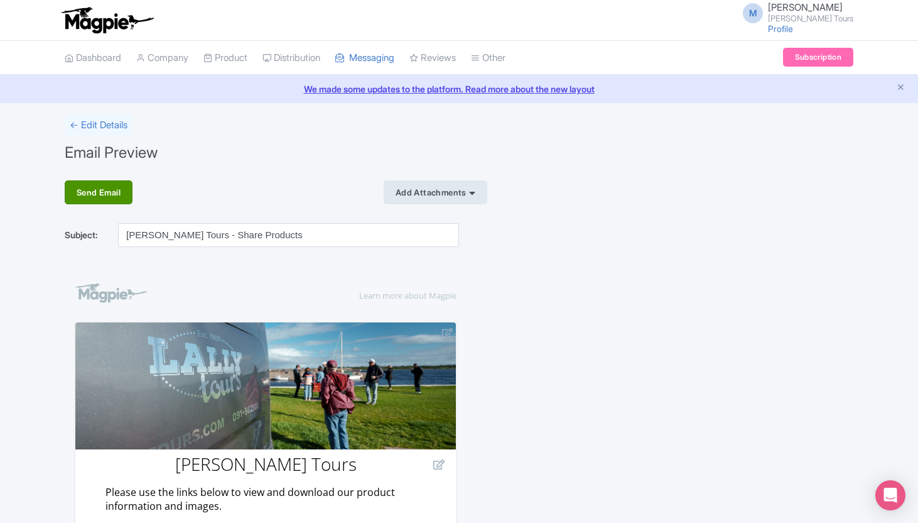
click at [68, 186] on div "Send Email" at bounding box center [99, 192] width 68 height 24
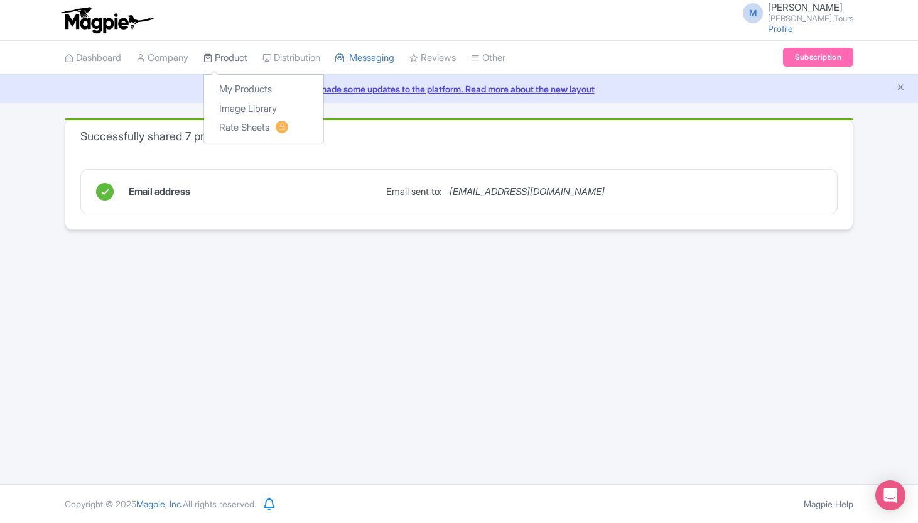
click at [243, 62] on link "Product" at bounding box center [226, 58] width 44 height 35
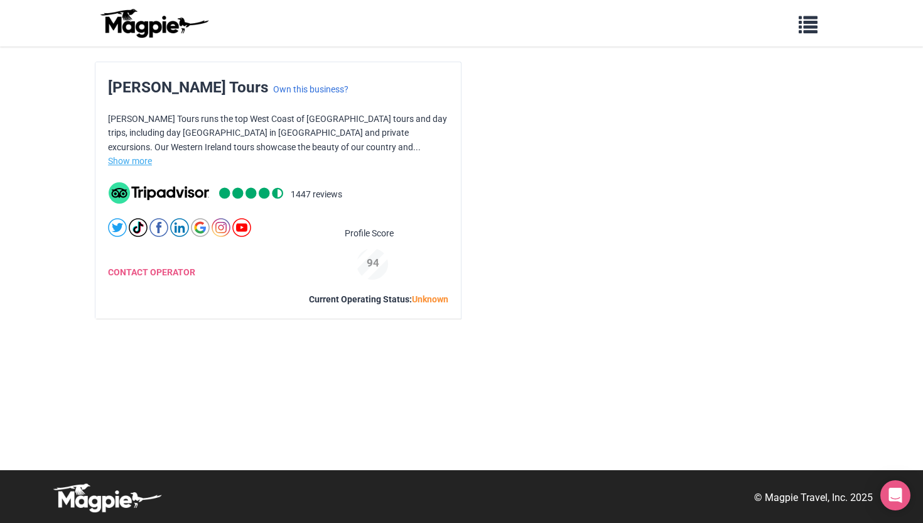
click at [141, 162] on link "Show more" at bounding box center [130, 161] width 44 height 10
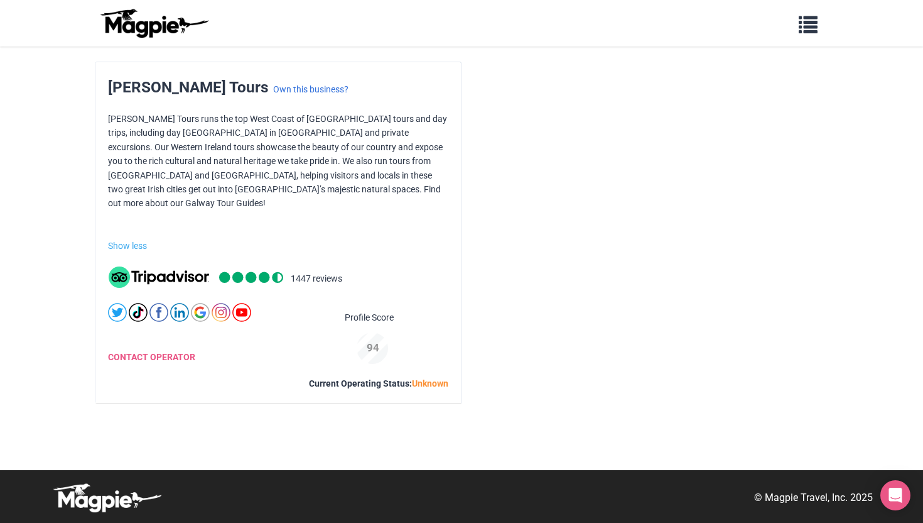
click at [480, 144] on div "[PERSON_NAME] Tours Own this business? [PERSON_NAME] Tours runs the top West Co…" at bounding box center [462, 233] width 734 height 342
click at [797, 17] on button "button" at bounding box center [808, 23] width 35 height 29
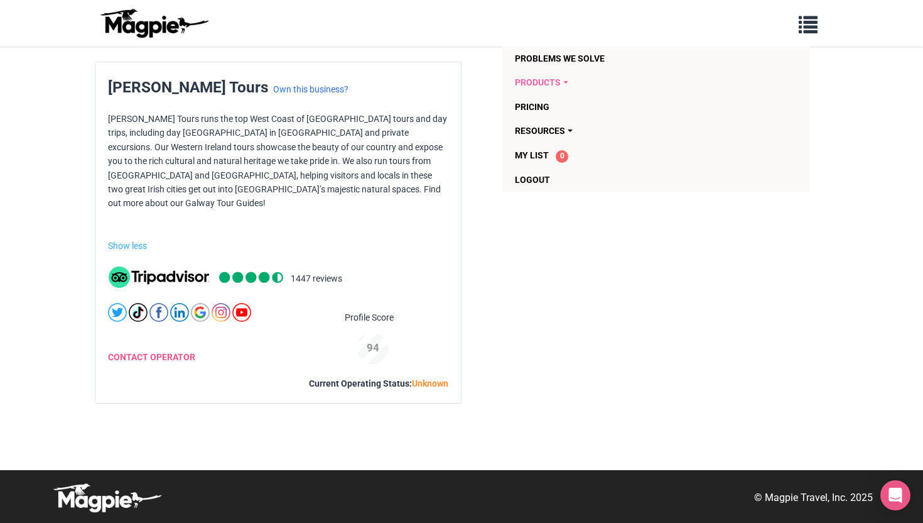
click at [537, 85] on link "Products" at bounding box center [584, 82] width 138 height 24
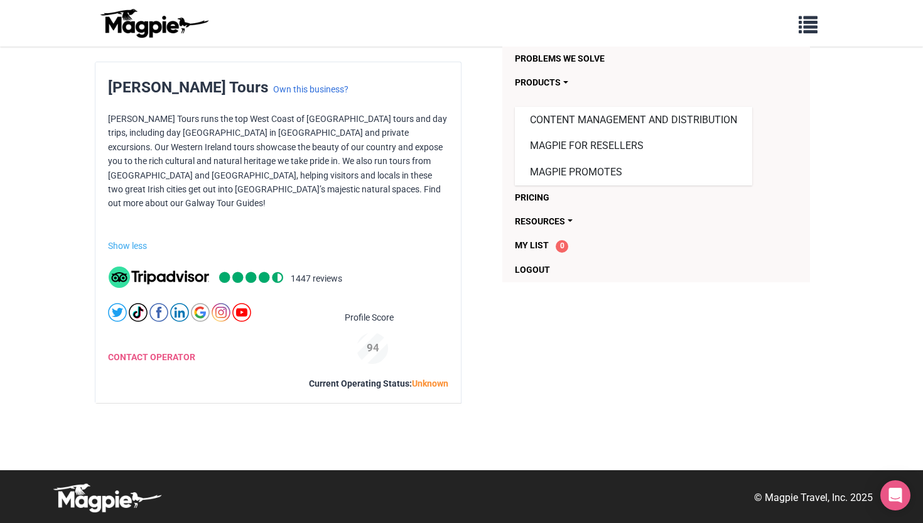
click at [368, 136] on div "[PERSON_NAME] Tours runs the top West Coast of [GEOGRAPHIC_DATA] tours and day …" at bounding box center [278, 175] width 340 height 127
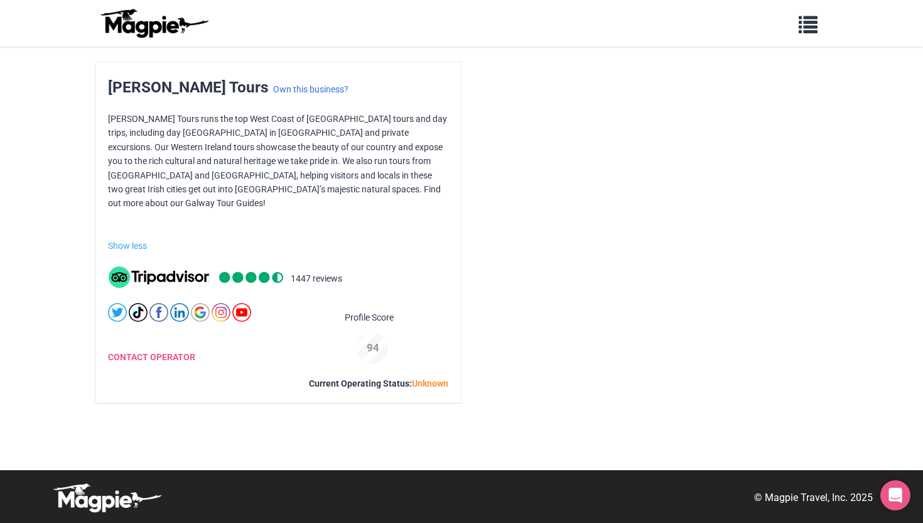
click at [254, 173] on div "[PERSON_NAME] Tours runs the top West Coast of [GEOGRAPHIC_DATA] tours and day …" at bounding box center [278, 175] width 340 height 127
click at [338, 115] on div "[PERSON_NAME] Tours runs the top West Coast of [GEOGRAPHIC_DATA] tours and day …" at bounding box center [278, 175] width 340 height 127
click at [148, 91] on span "[PERSON_NAME] Tours" at bounding box center [188, 87] width 161 height 18
click at [812, 14] on span "button" at bounding box center [808, 22] width 19 height 19
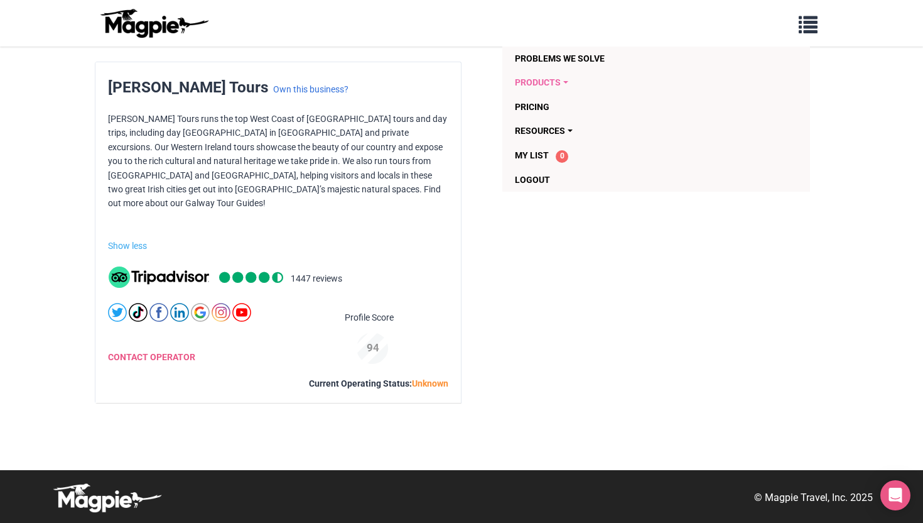
click at [533, 79] on link "Products" at bounding box center [584, 82] width 138 height 24
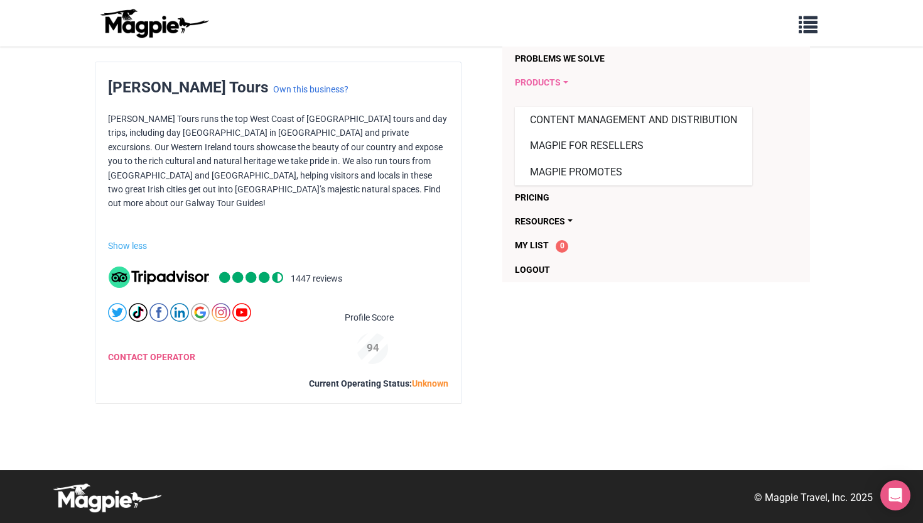
click at [533, 79] on link "Products" at bounding box center [584, 82] width 138 height 24
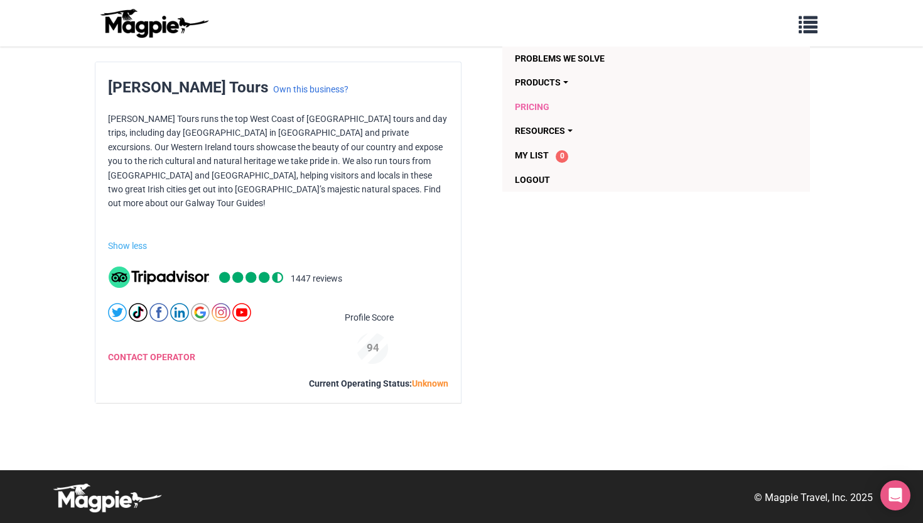
click at [535, 109] on link "Pricing" at bounding box center [584, 107] width 138 height 24
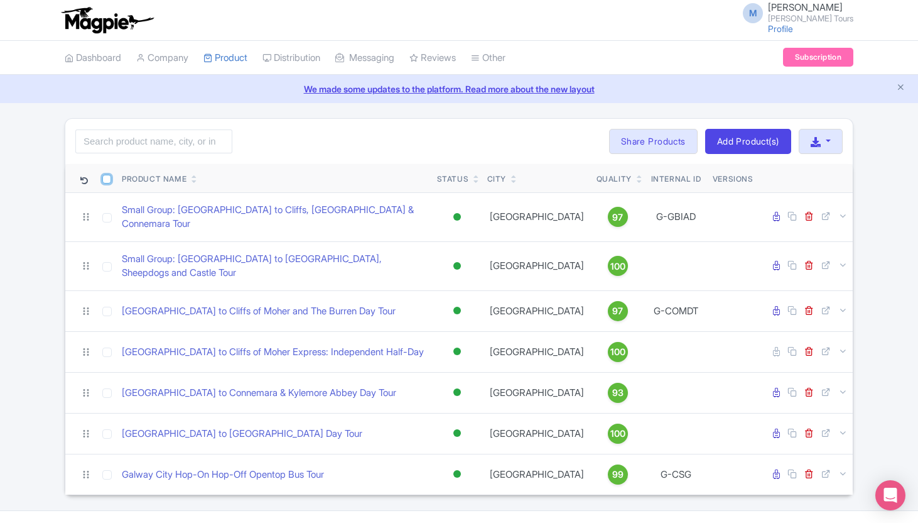
click at [103, 175] on input "checkbox" at bounding box center [106, 179] width 9 height 9
checkbox input "true"
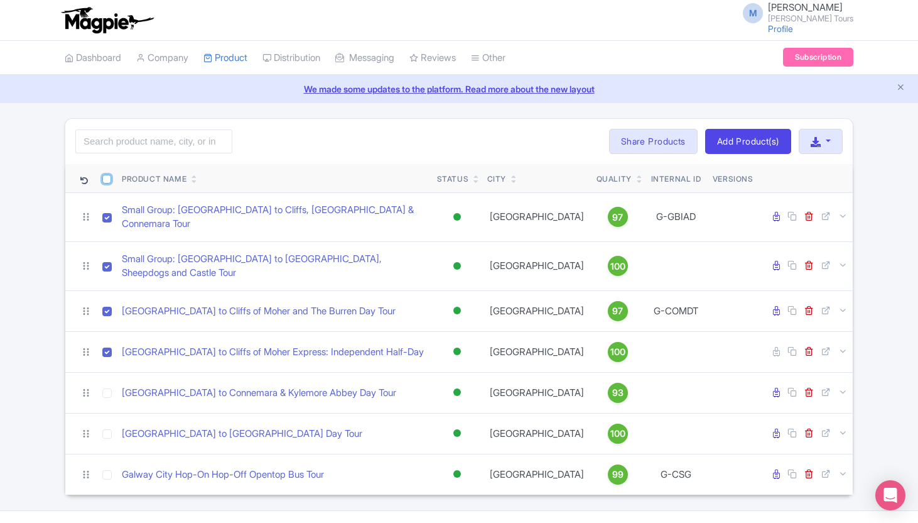
checkbox input "true"
click at [829, 138] on button "button" at bounding box center [821, 141] width 44 height 25
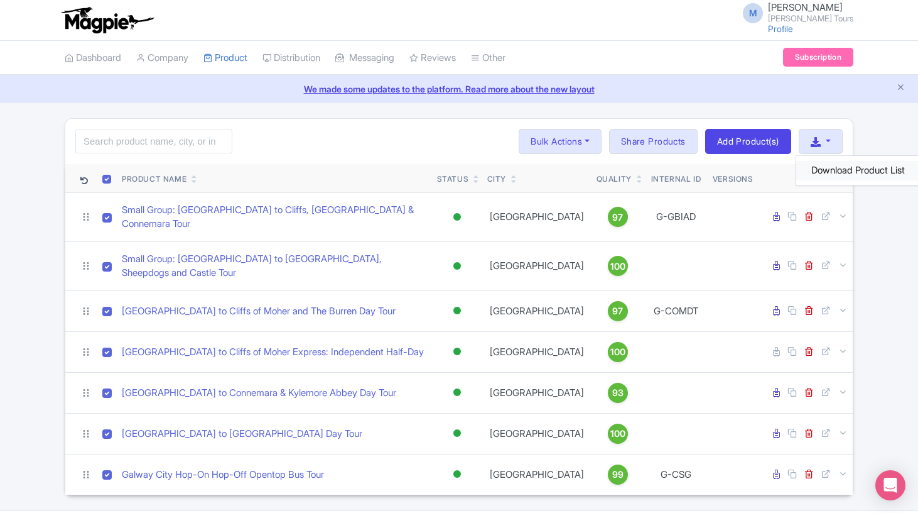
click at [832, 175] on link "Download Product List" at bounding box center [859, 170] width 124 height 19
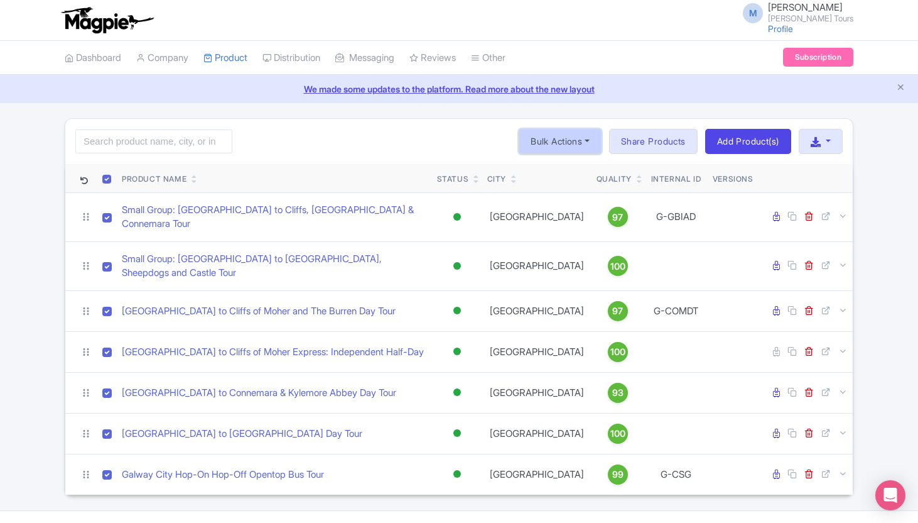
click at [566, 143] on button "Bulk Actions" at bounding box center [560, 141] width 83 height 25
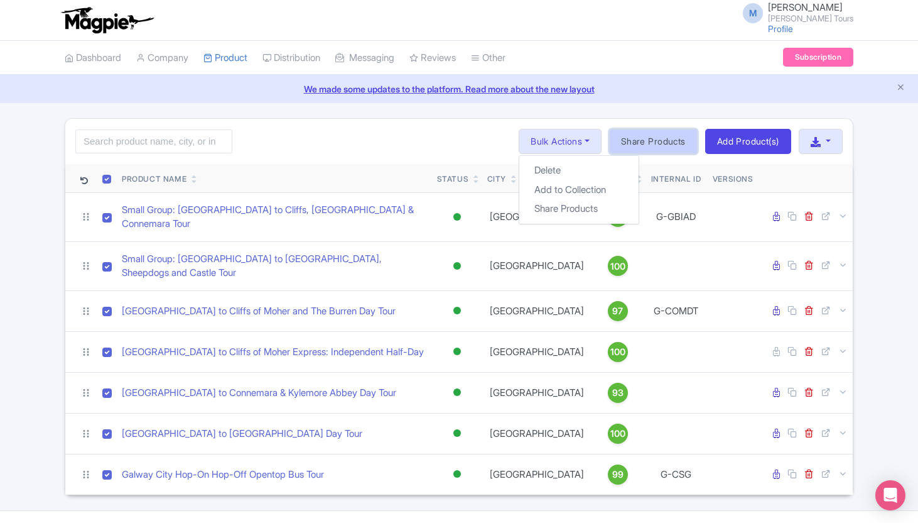
click at [639, 142] on link "Share Products" at bounding box center [653, 141] width 89 height 25
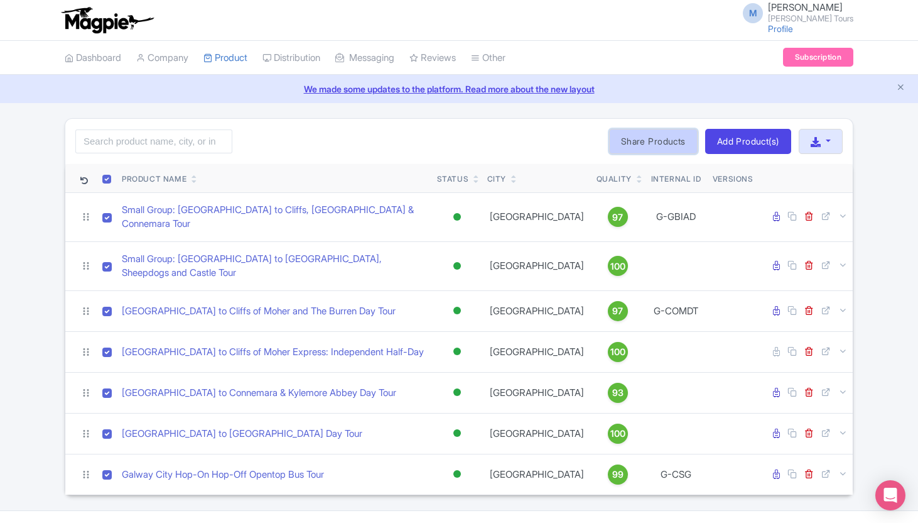
click at [641, 136] on link "Share Products" at bounding box center [653, 141] width 89 height 25
click at [100, 182] on th at bounding box center [107, 178] width 20 height 29
click at [108, 182] on input "checkbox" at bounding box center [106, 179] width 9 height 9
checkbox input "false"
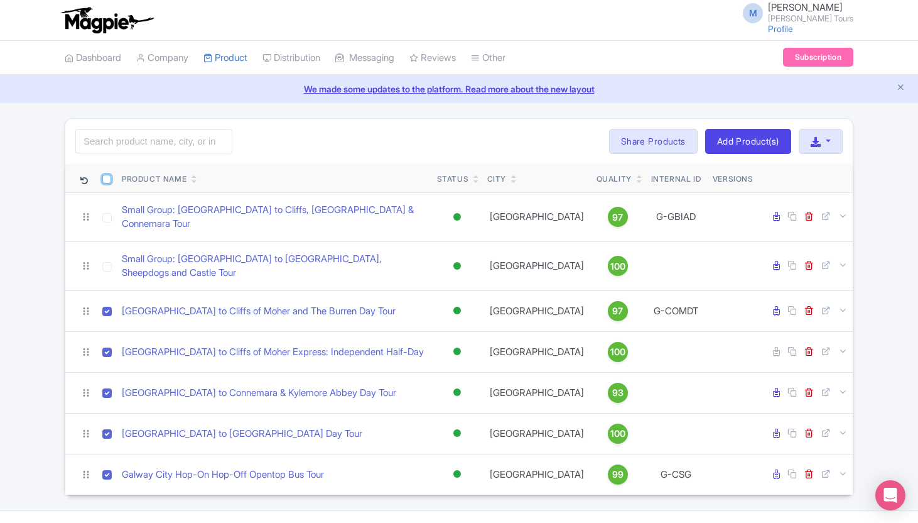
checkbox input "false"
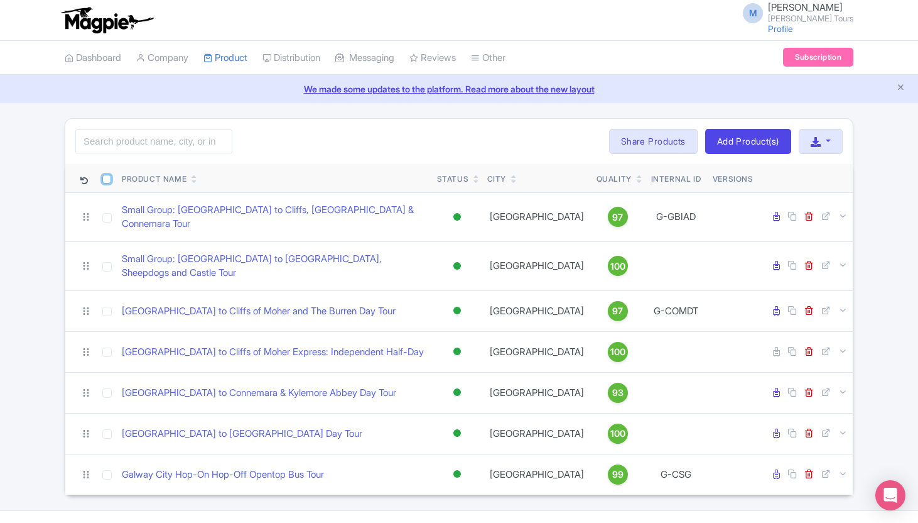
checkbox input "false"
click at [106, 175] on input "checkbox" at bounding box center [106, 179] width 9 height 9
checkbox input "true"
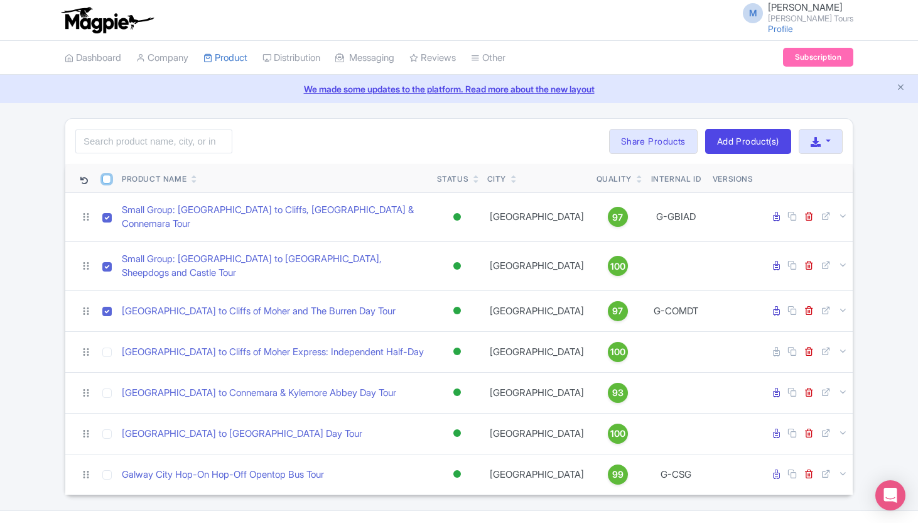
checkbox input "true"
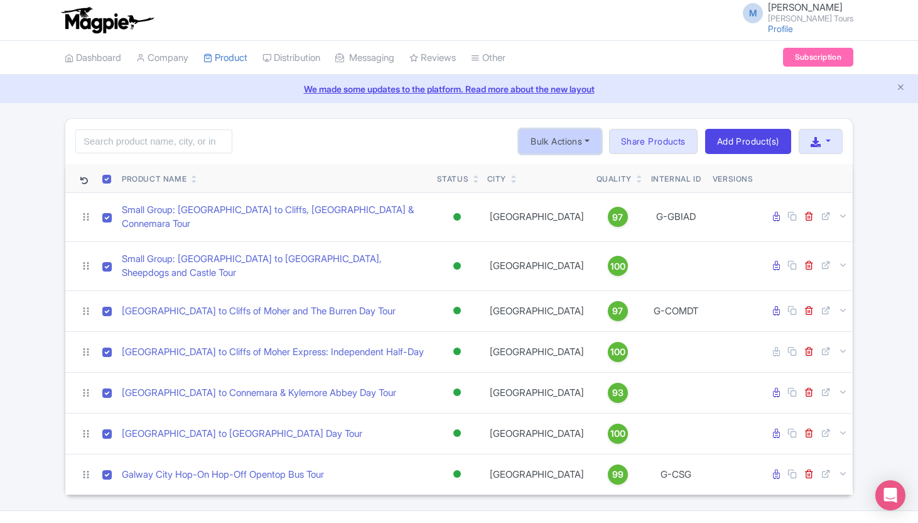
click at [548, 139] on button "Bulk Actions" at bounding box center [560, 141] width 83 height 25
click at [531, 205] on link "Share Products" at bounding box center [579, 208] width 119 height 19
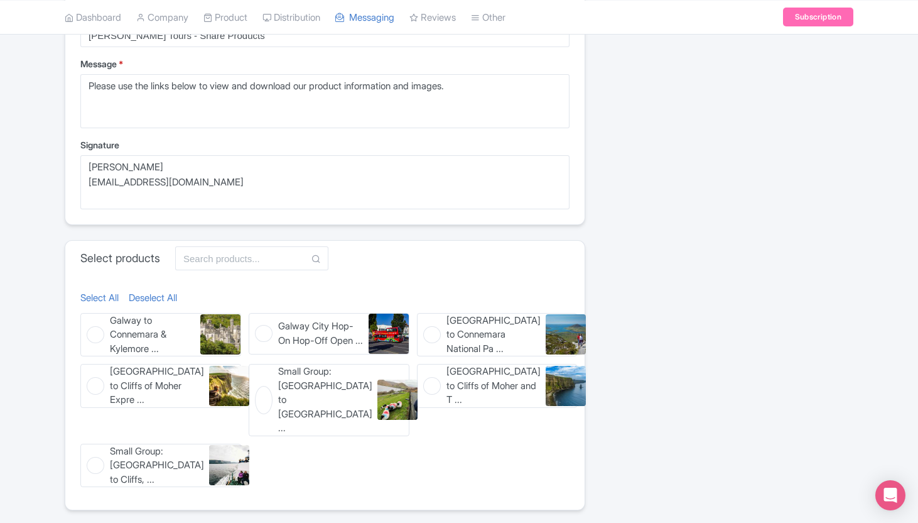
scroll to position [383, 0]
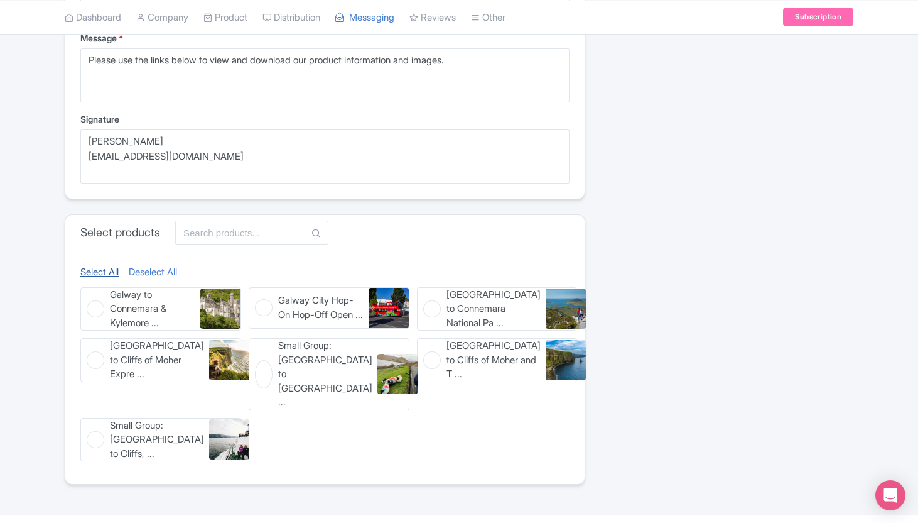
click at [97, 271] on link "Select All" at bounding box center [99, 272] width 38 height 14
checkbox input "true"
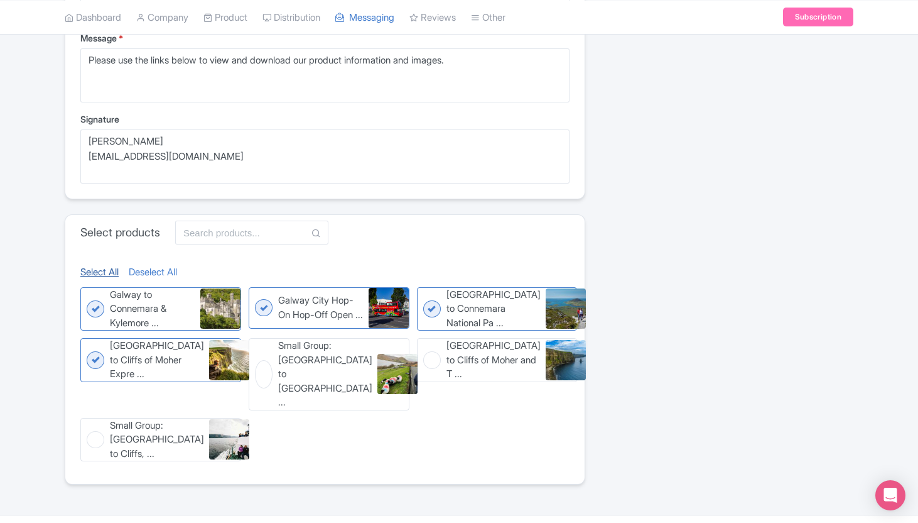
checkbox input "true"
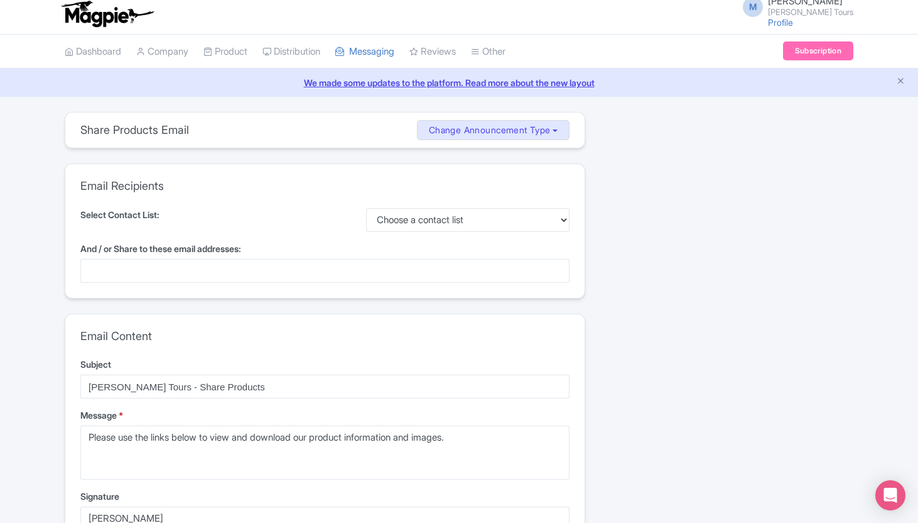
scroll to position [0, 0]
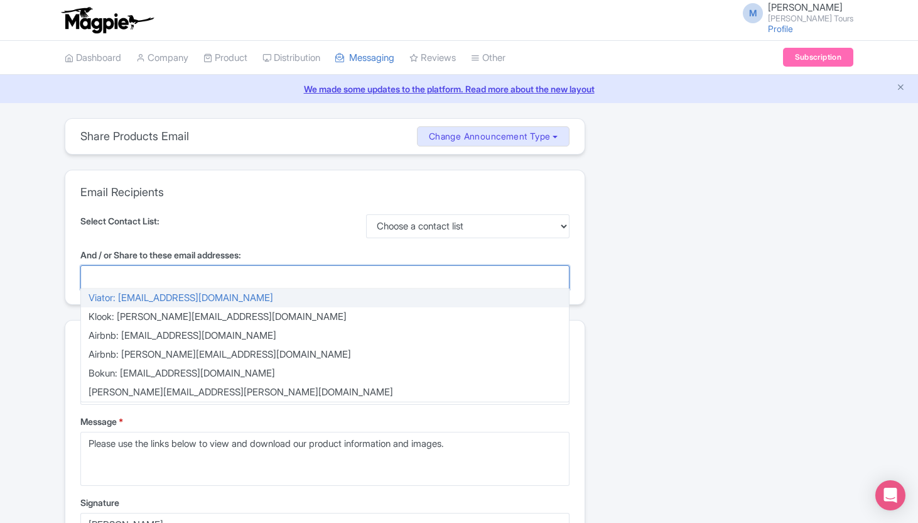
click at [185, 282] on div at bounding box center [324, 277] width 489 height 24
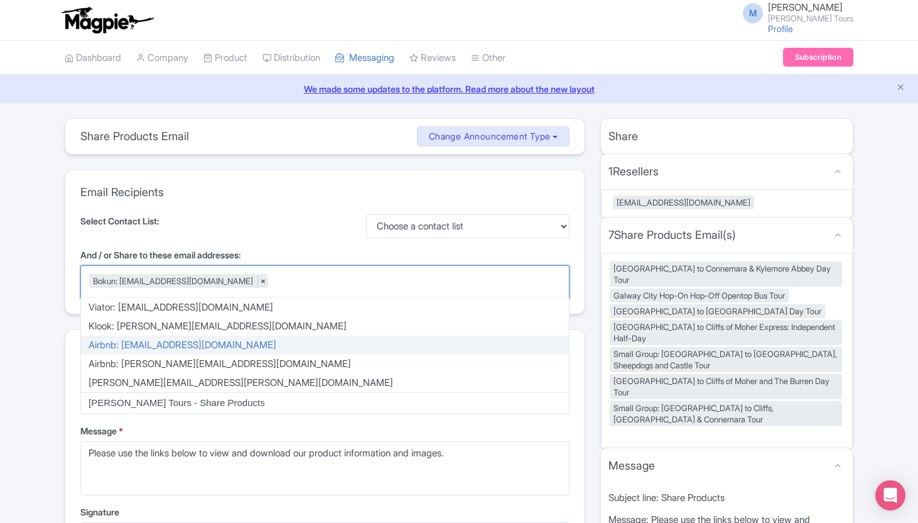
click at [858, 219] on div "Share 1 Resellers MISSING INFO [EMAIL_ADDRESS][DOMAIN_NAME] 7 Share Products Em…" at bounding box center [727, 505] width 268 height 774
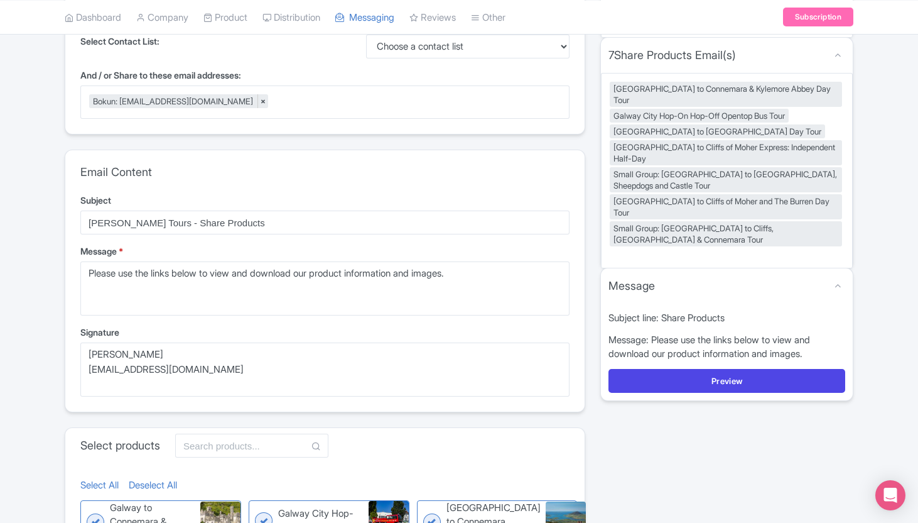
scroll to position [239, 0]
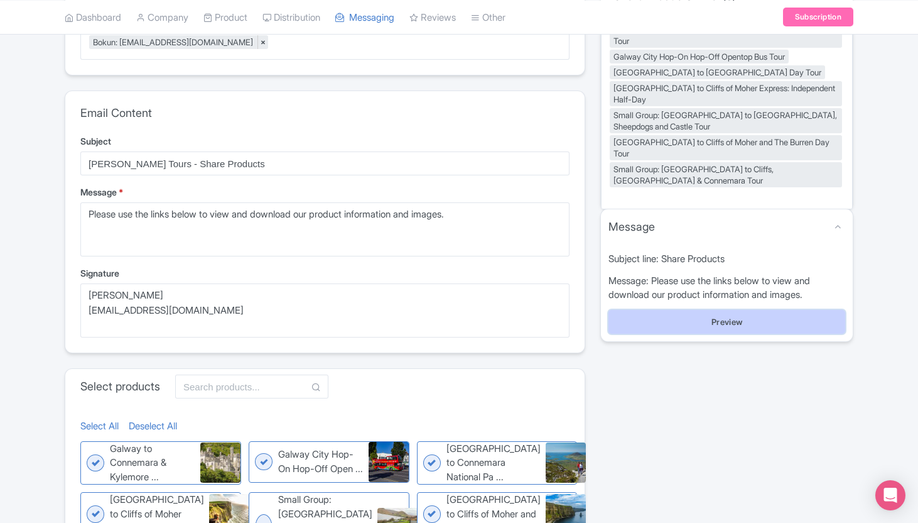
click at [726, 310] on button "Preview" at bounding box center [727, 322] width 237 height 24
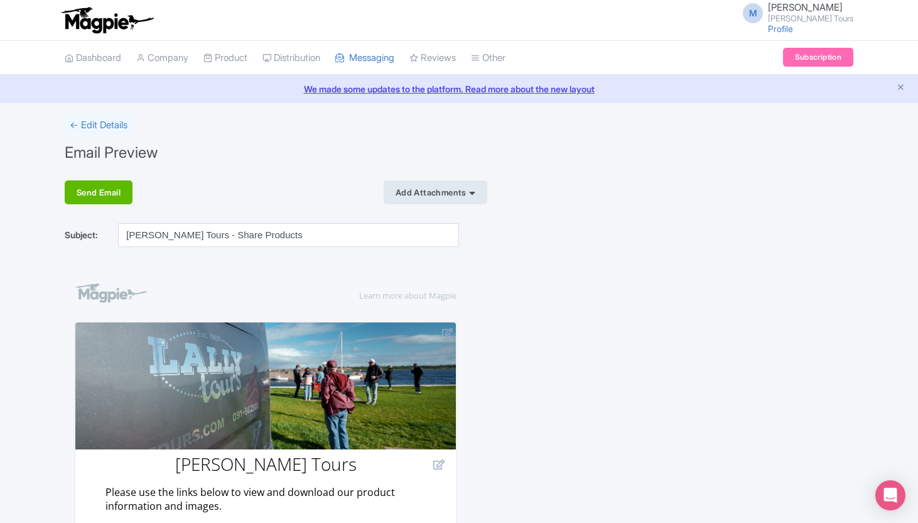
click at [388, 195] on div "Add Attachments" at bounding box center [436, 192] width 104 height 24
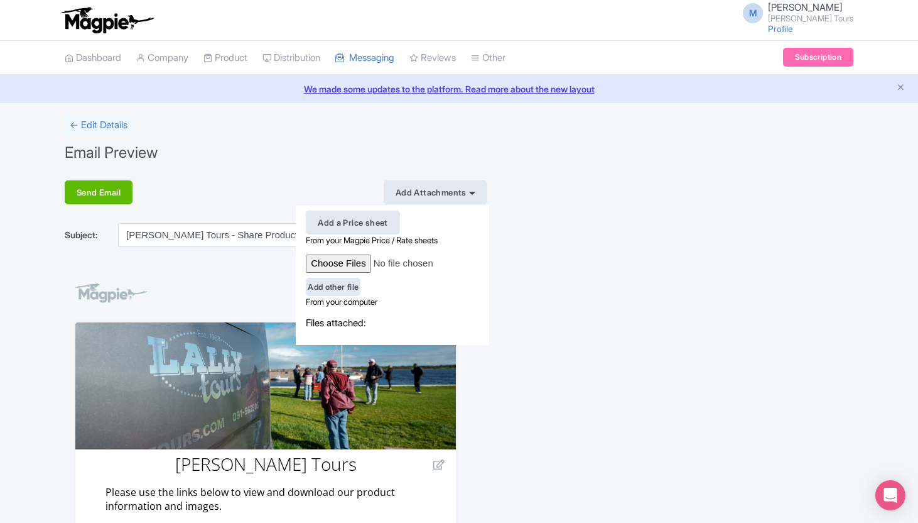
click at [294, 163] on div "Email Preview" at bounding box center [459, 152] width 789 height 25
click at [111, 53] on link "Dashboard" at bounding box center [93, 58] width 57 height 35
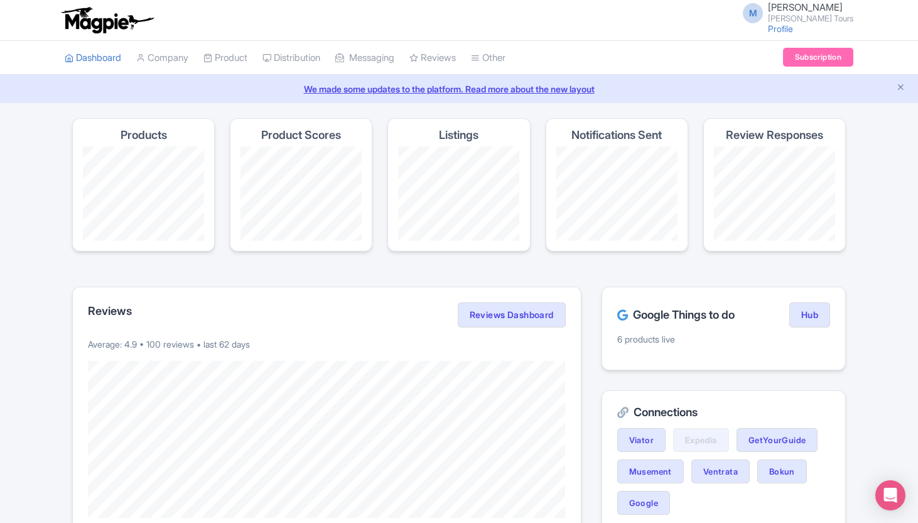
scroll to position [3, 0]
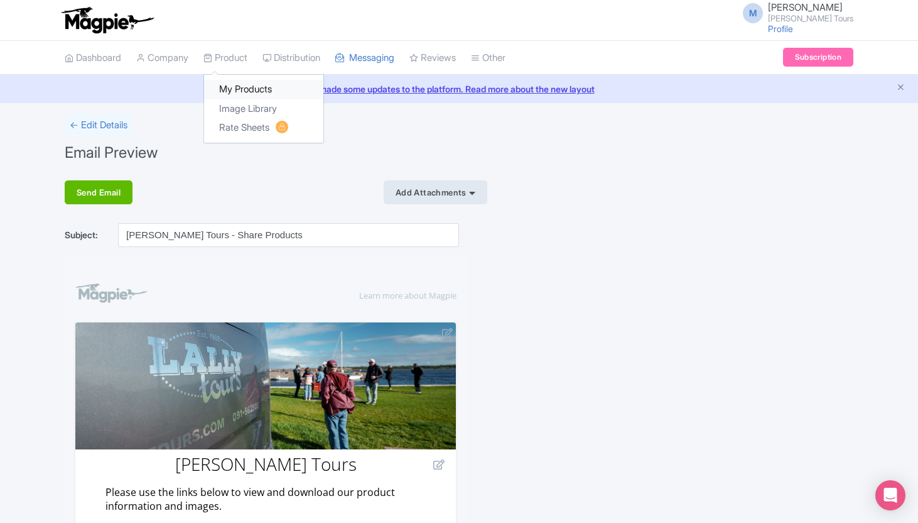
click at [257, 97] on link "My Products" at bounding box center [263, 89] width 119 height 19
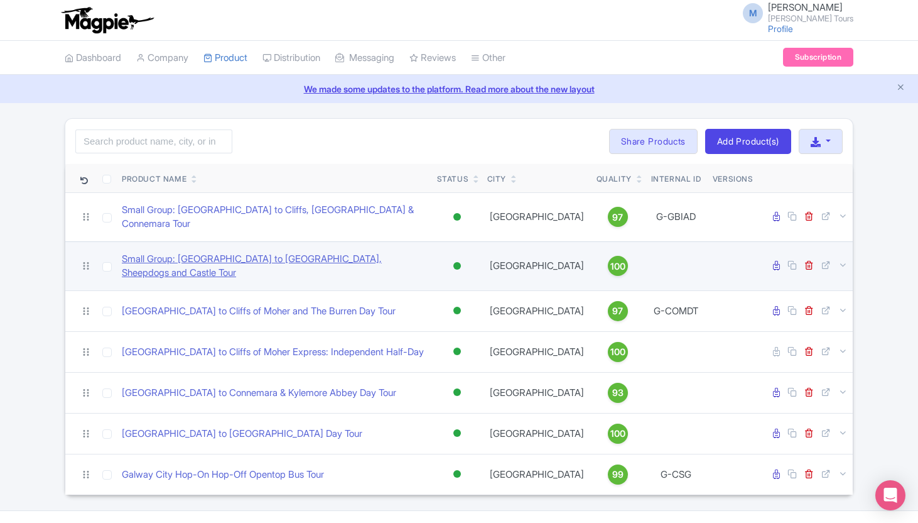
scroll to position [10, 0]
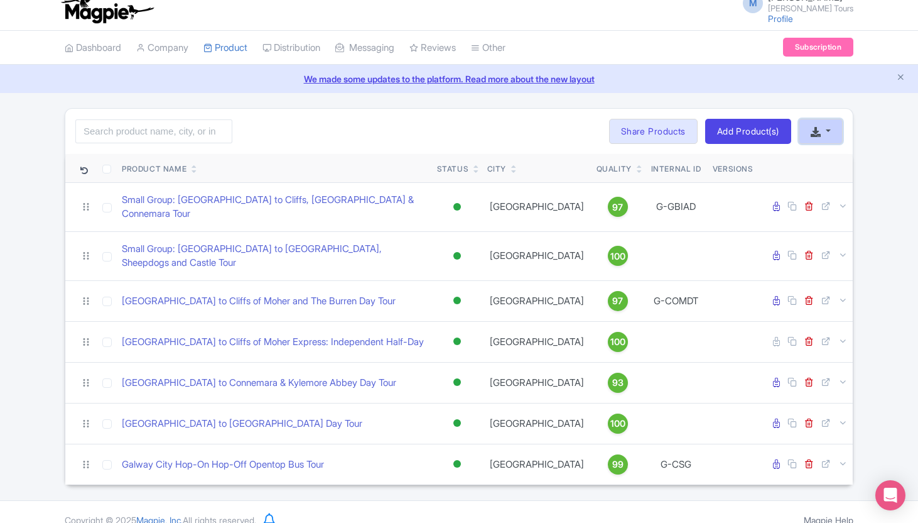
click at [806, 135] on button "button" at bounding box center [821, 131] width 44 height 25
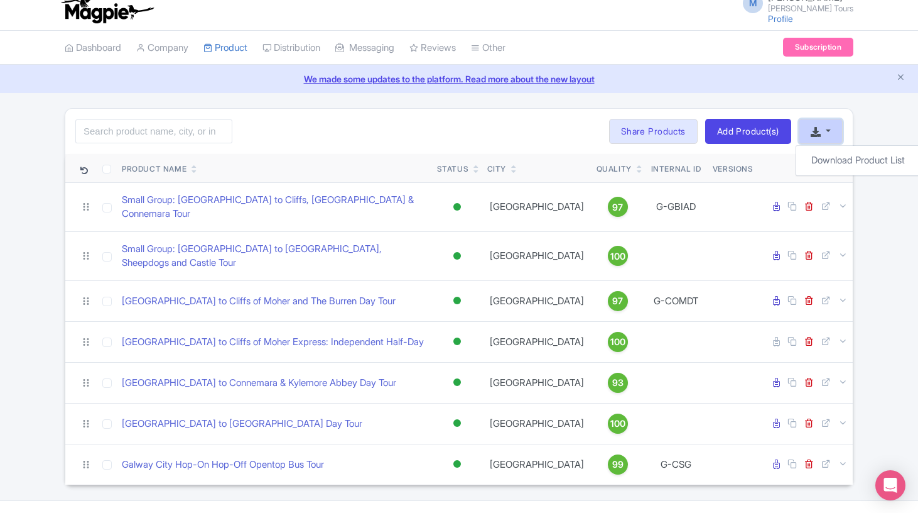
click at [806, 135] on button "button" at bounding box center [821, 131] width 44 height 25
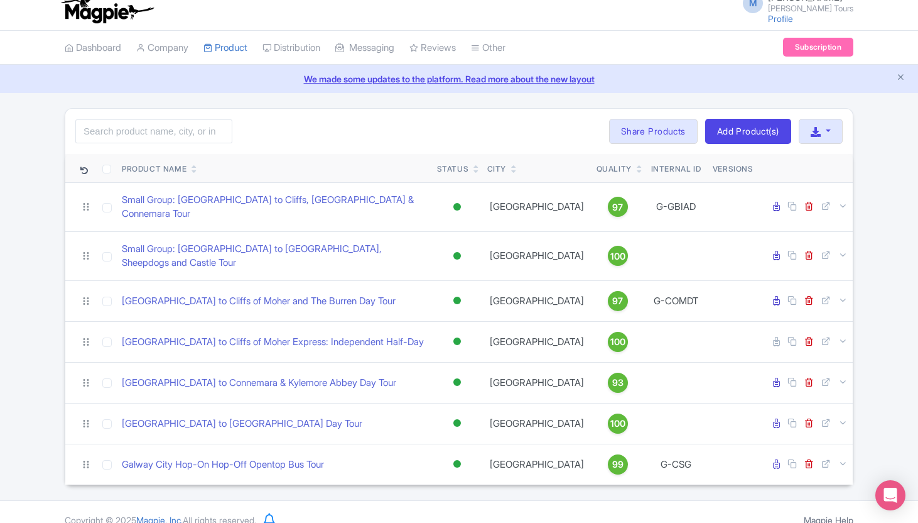
click at [312, 108] on div "Search Bulk Actions [GEOGRAPHIC_DATA] Add to Collection Share Products Add to C…" at bounding box center [459, 296] width 789 height 377
click at [109, 170] on input "checkbox" at bounding box center [106, 169] width 9 height 9
checkbox input "true"
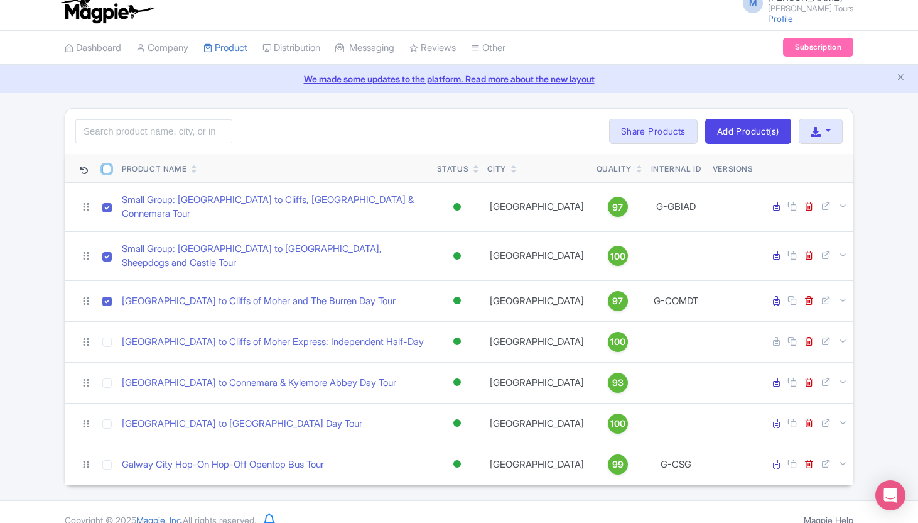
checkbox input "true"
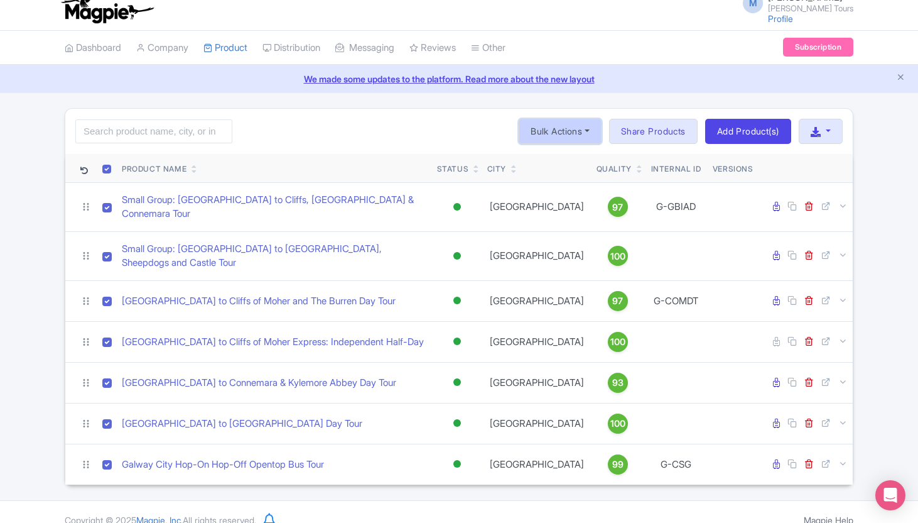
click at [555, 135] on button "Bulk Actions" at bounding box center [560, 131] width 83 height 25
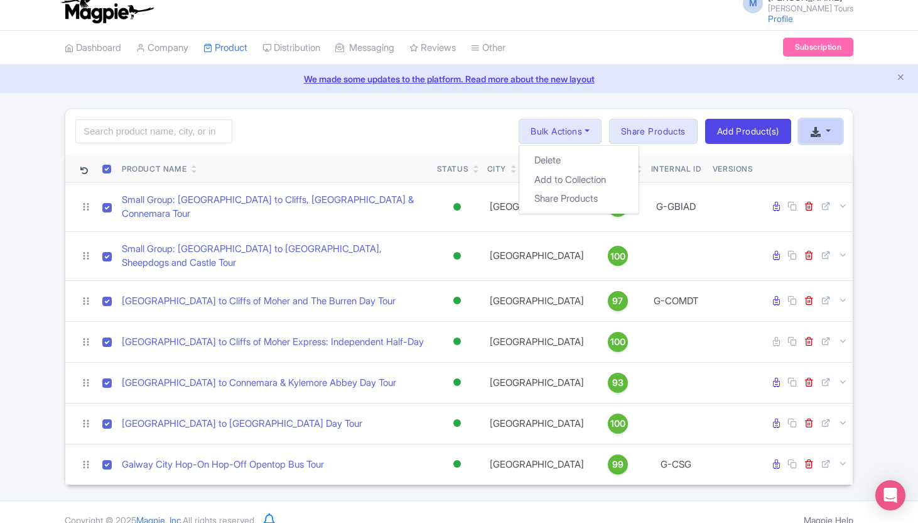
click at [816, 134] on icon "button" at bounding box center [816, 132] width 10 height 10
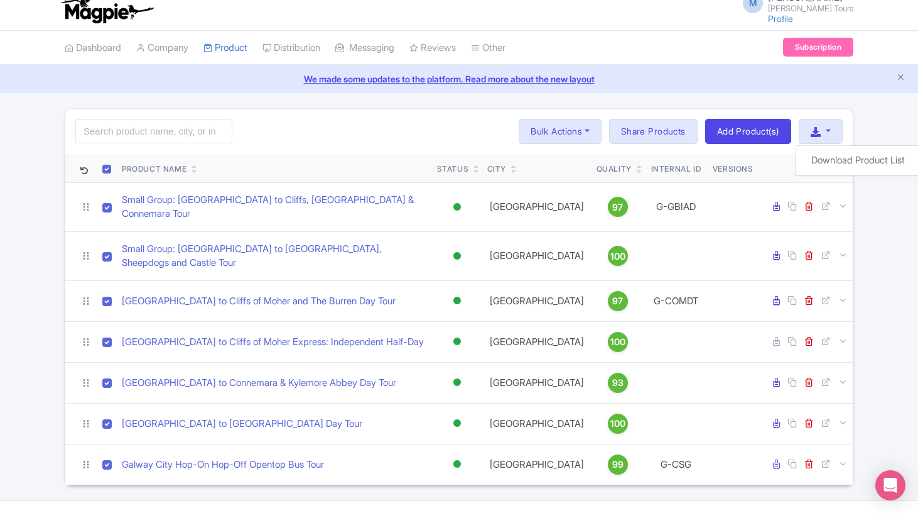
click at [400, 118] on div "Search Bulk Actions Delete Add to Collection Share Products Add to Collection C…" at bounding box center [459, 131] width 788 height 45
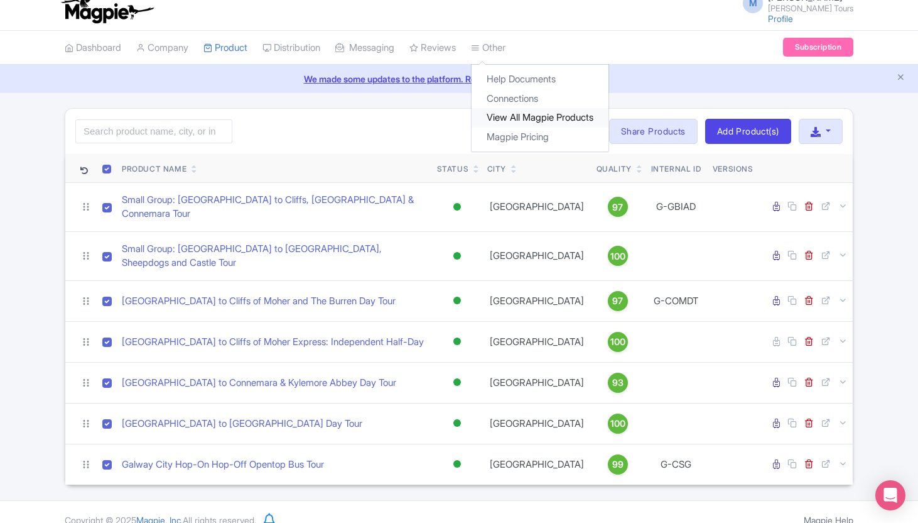
click at [523, 116] on link "View All Magpie Products" at bounding box center [540, 117] width 137 height 19
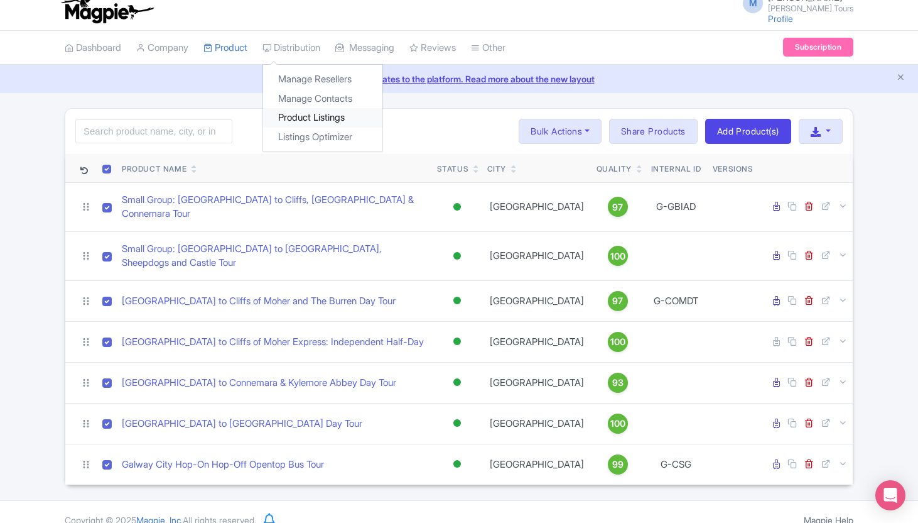
click at [309, 119] on link "Product Listings" at bounding box center [322, 117] width 119 height 19
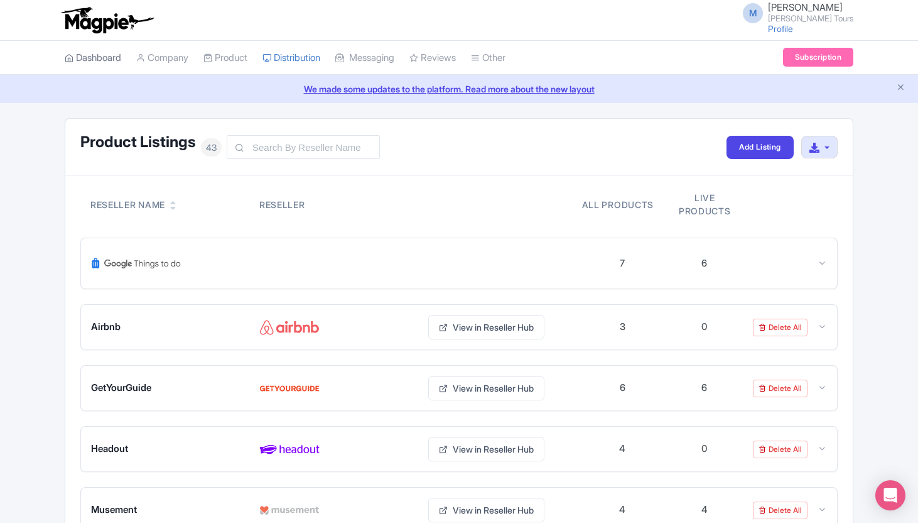
click at [116, 57] on link "Dashboard" at bounding box center [93, 58] width 57 height 35
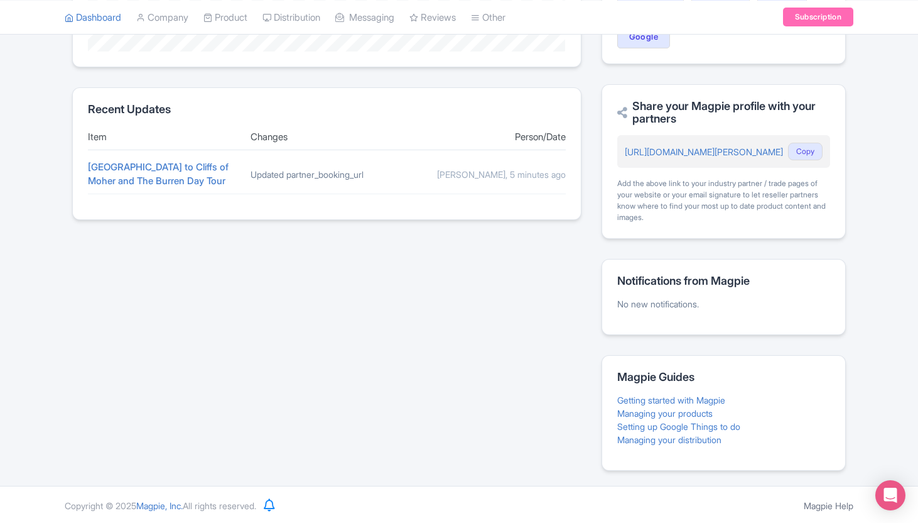
scroll to position [467, 0]
click at [650, 415] on link "Managing your products" at bounding box center [665, 411] width 95 height 11
